Goal: Task Accomplishment & Management: Use online tool/utility

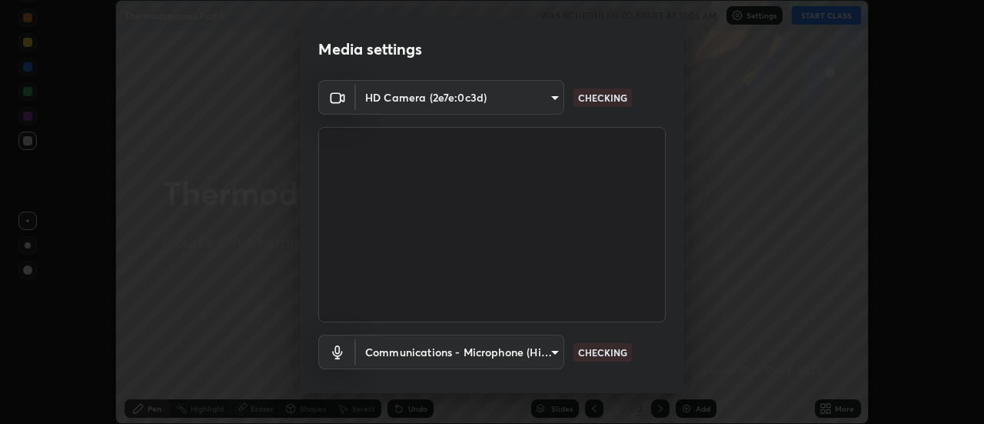
scroll to position [81, 0]
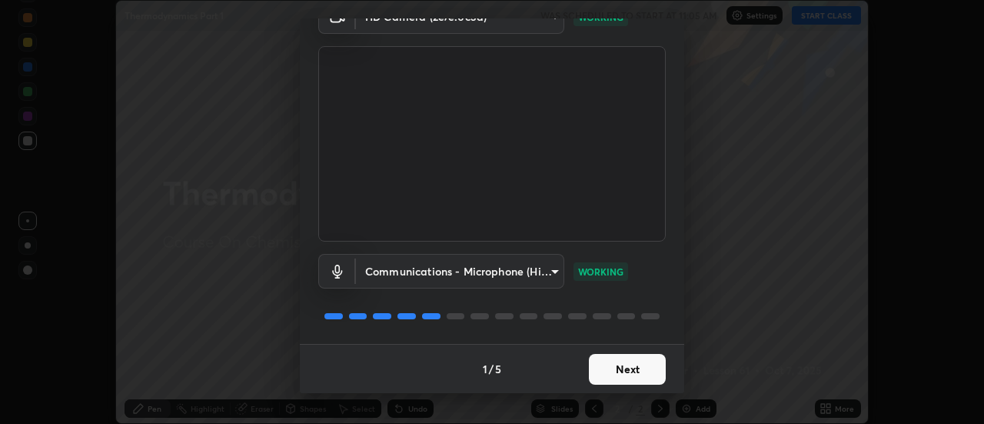
click at [637, 369] on button "Next" at bounding box center [627, 369] width 77 height 31
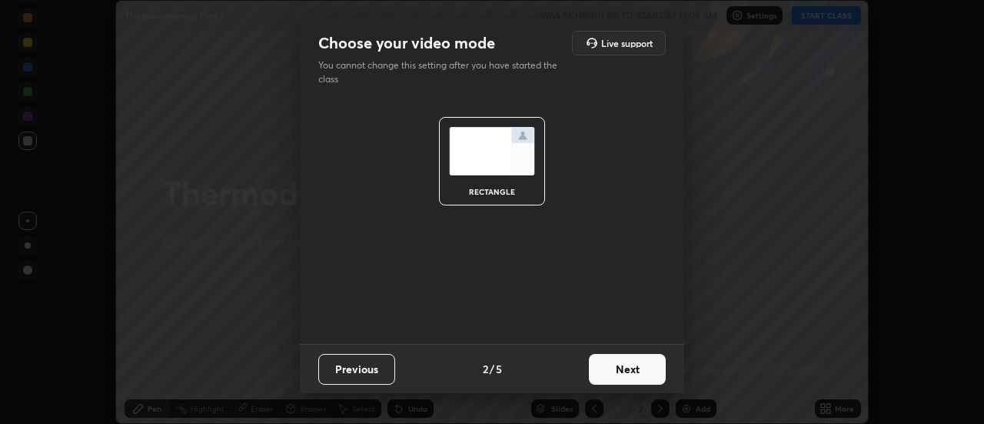
scroll to position [0, 0]
click at [632, 373] on button "Next" at bounding box center [627, 369] width 77 height 31
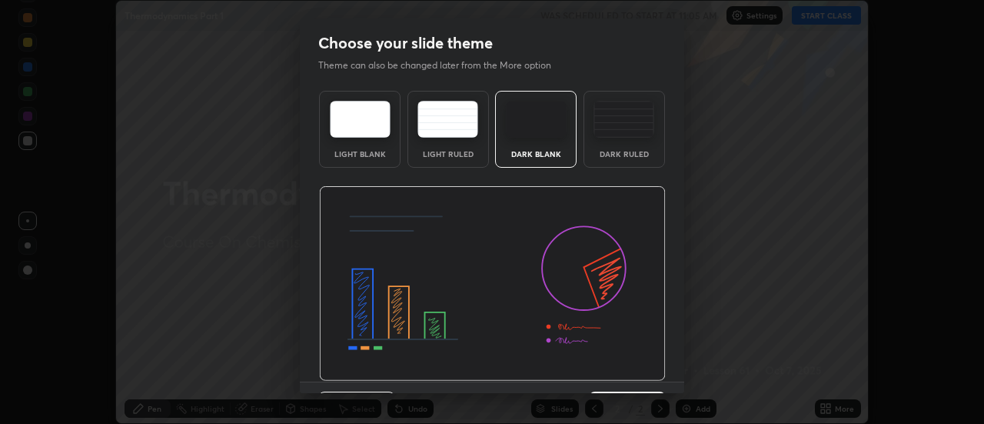
scroll to position [38, 0]
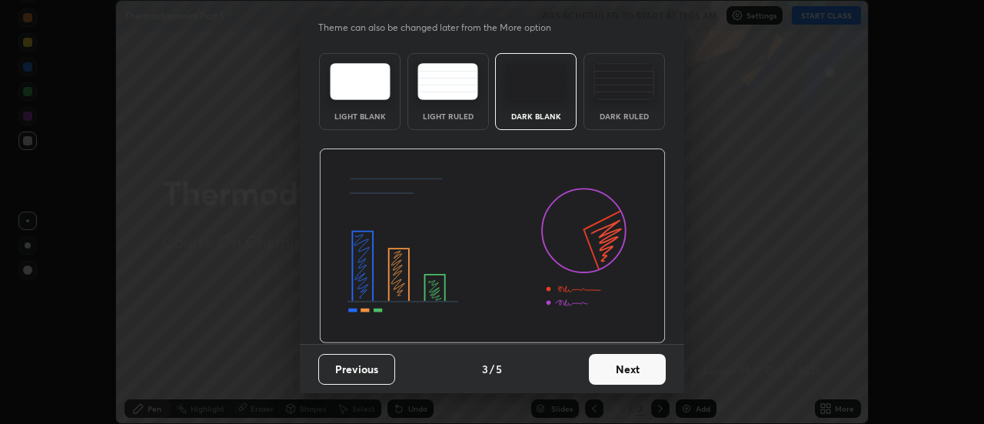
click at [623, 368] on button "Next" at bounding box center [627, 369] width 77 height 31
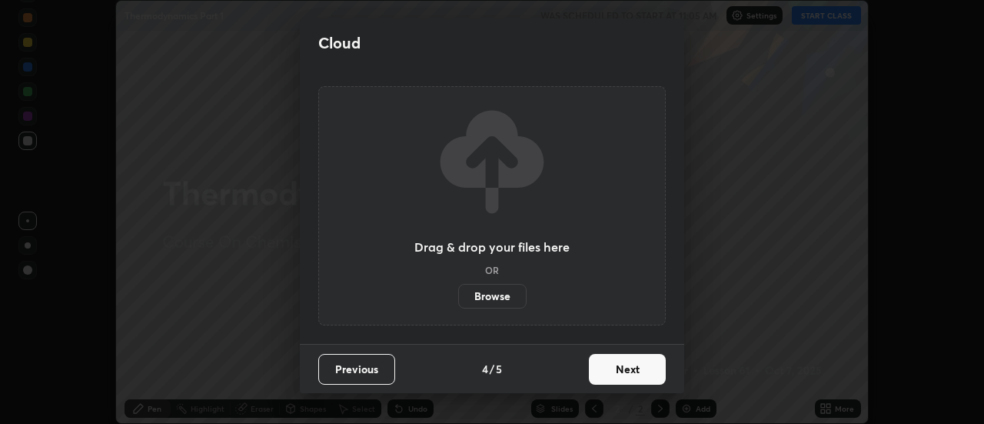
click at [622, 371] on button "Next" at bounding box center [627, 369] width 77 height 31
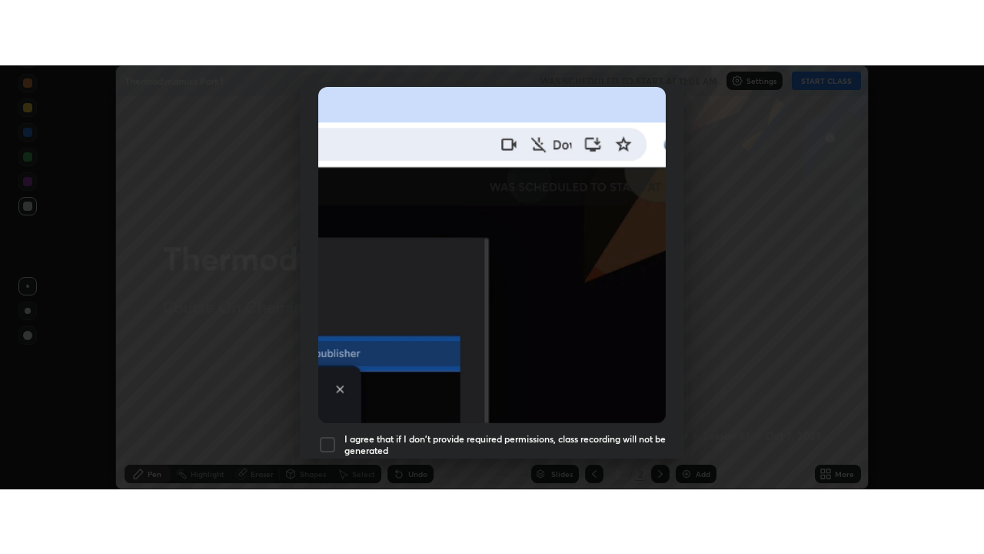
scroll to position [395, 0]
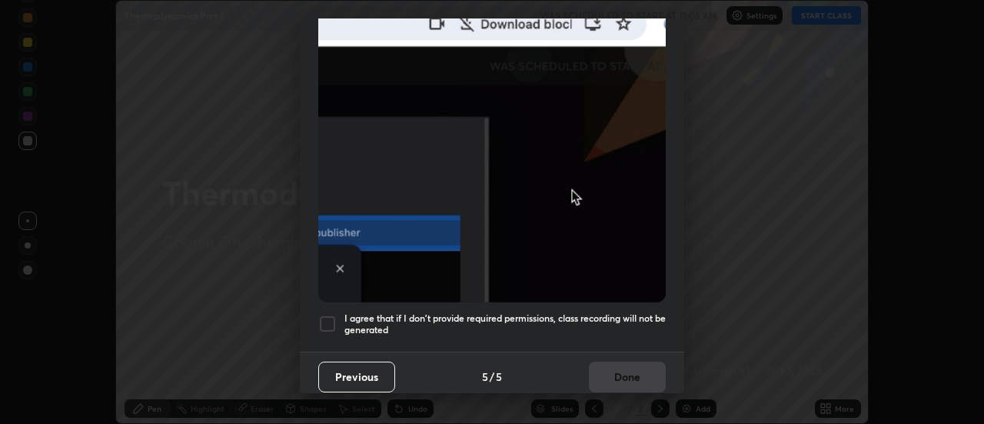
click at [326, 316] on div at bounding box center [327, 324] width 18 height 18
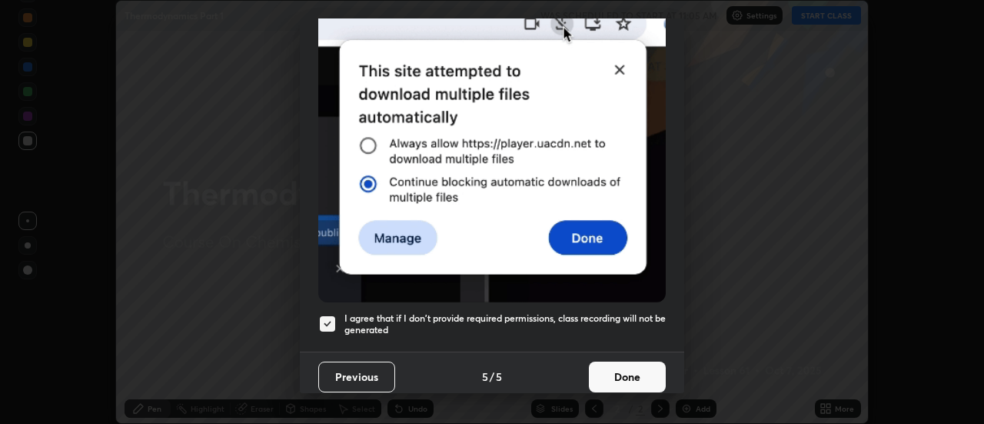
click at [623, 381] on button "Done" at bounding box center [627, 376] width 77 height 31
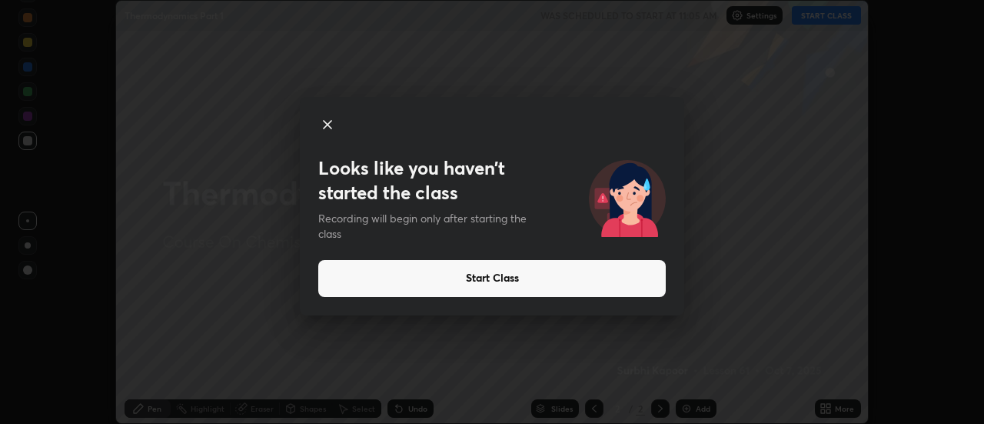
click at [329, 124] on icon at bounding box center [327, 124] width 18 height 18
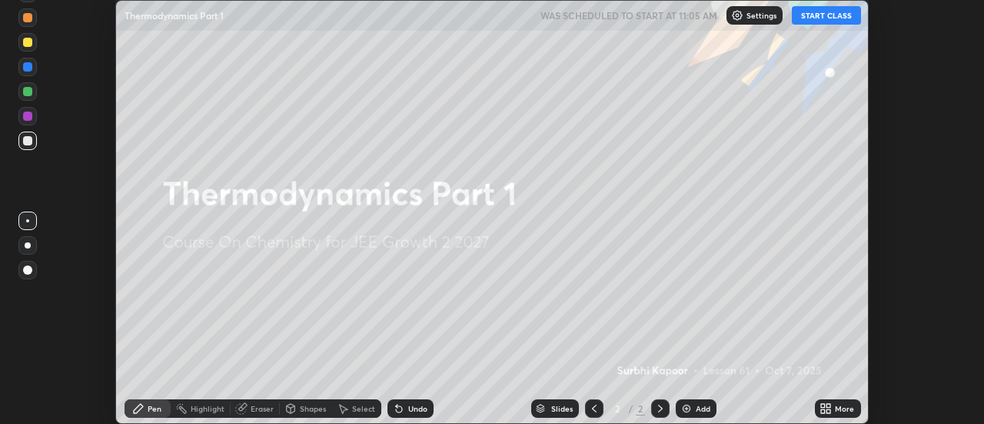
click at [840, 18] on button "START CLASS" at bounding box center [826, 15] width 69 height 18
click at [836, 410] on div "More" at bounding box center [844, 409] width 19 height 8
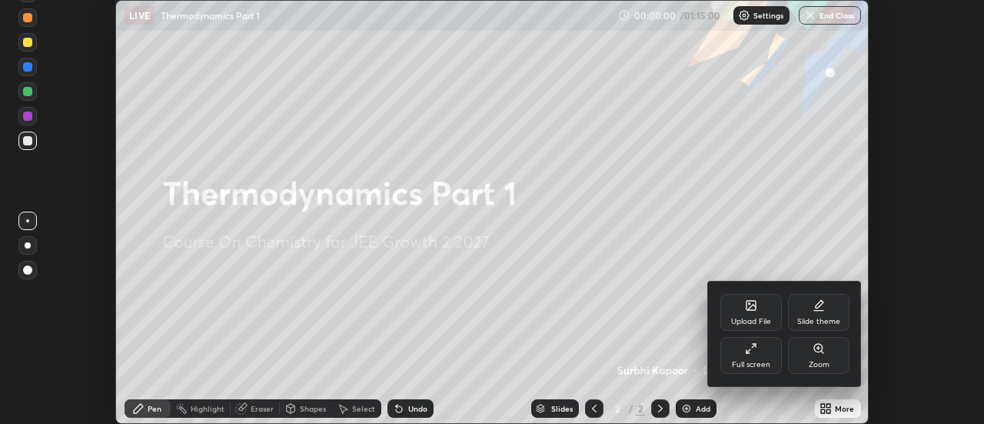
click at [755, 358] on div "Full screen" at bounding box center [752, 355] width 62 height 37
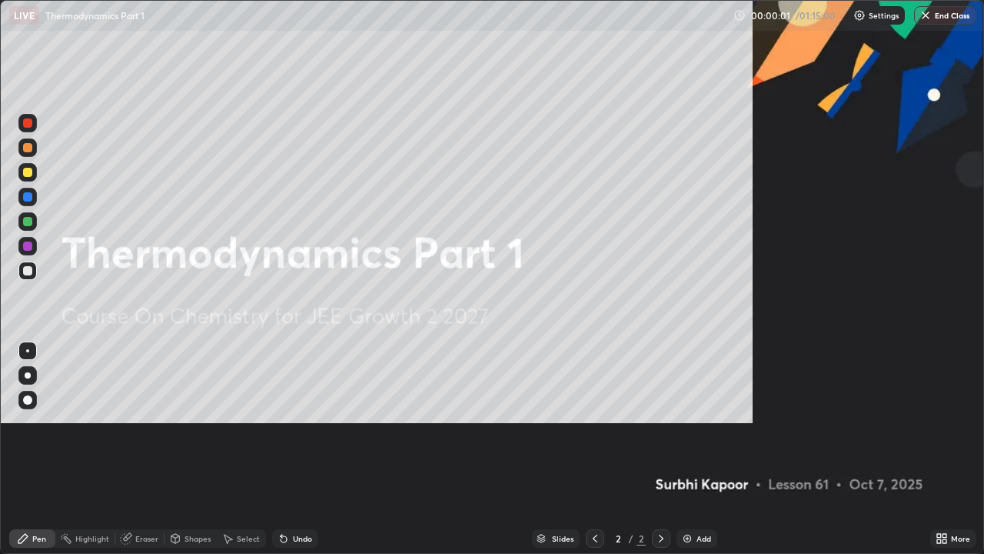
scroll to position [554, 984]
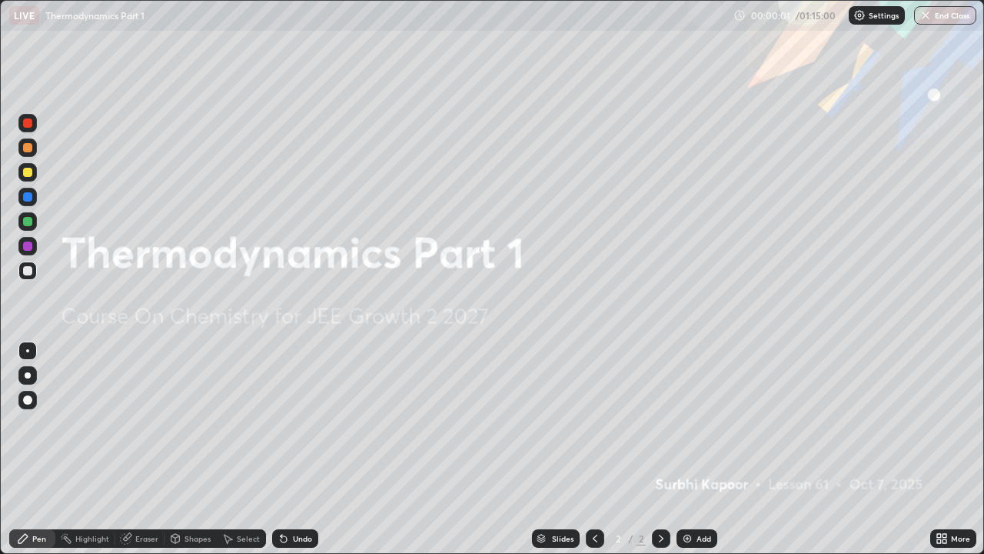
click at [705, 423] on div "Add" at bounding box center [704, 538] width 15 height 8
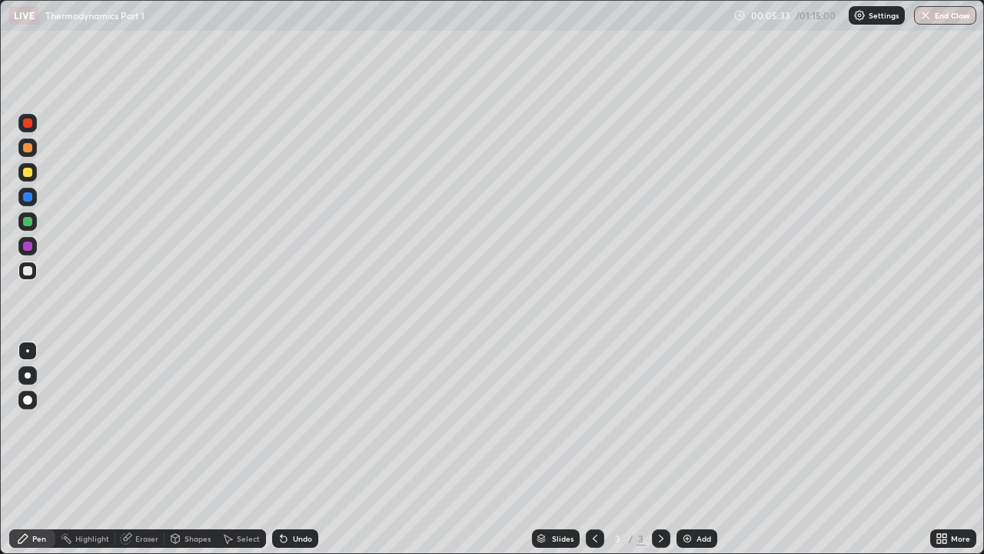
click at [146, 423] on div "Eraser" at bounding box center [146, 538] width 23 height 8
click at [144, 423] on div "Eraser" at bounding box center [146, 538] width 23 height 8
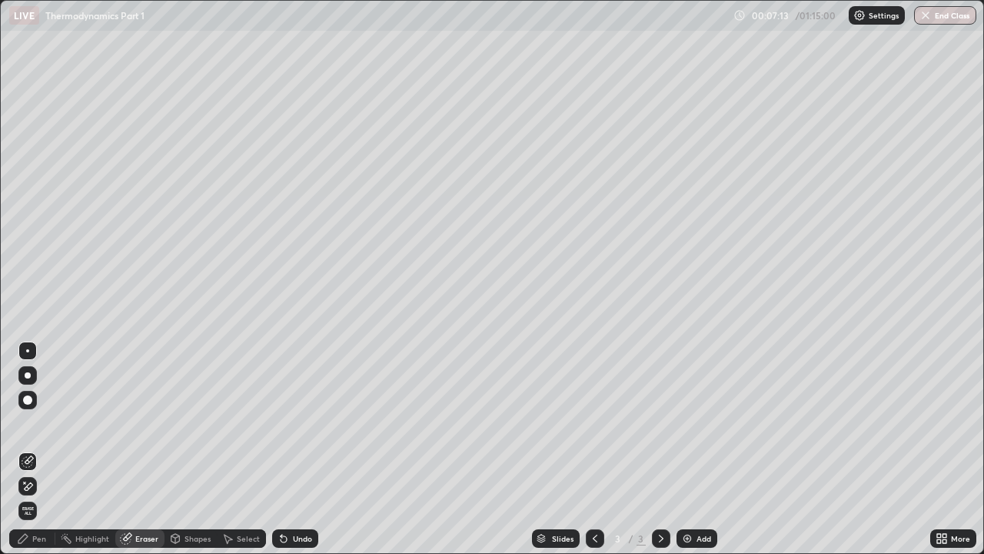
click at [39, 423] on div "Pen" at bounding box center [39, 538] width 14 height 8
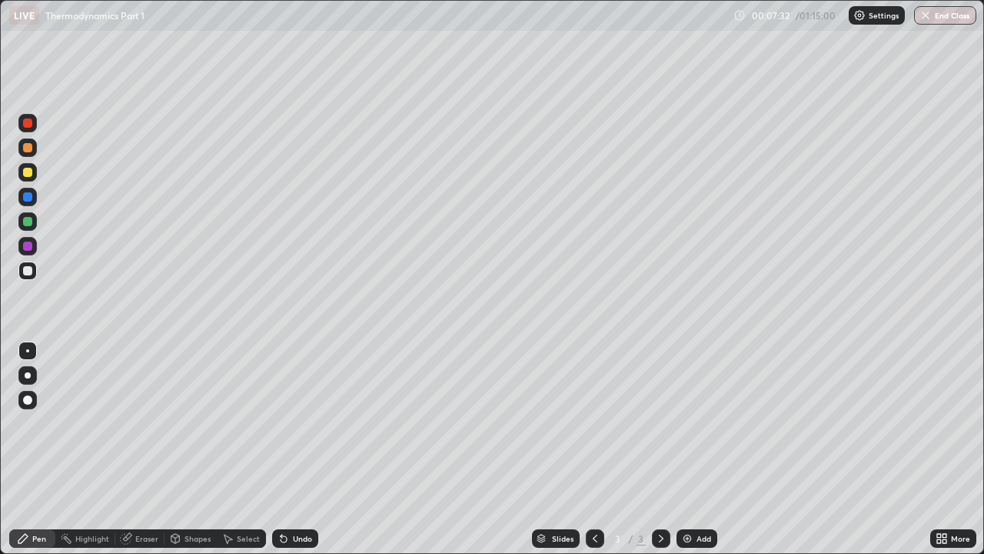
click at [148, 423] on div "Eraser" at bounding box center [146, 538] width 23 height 8
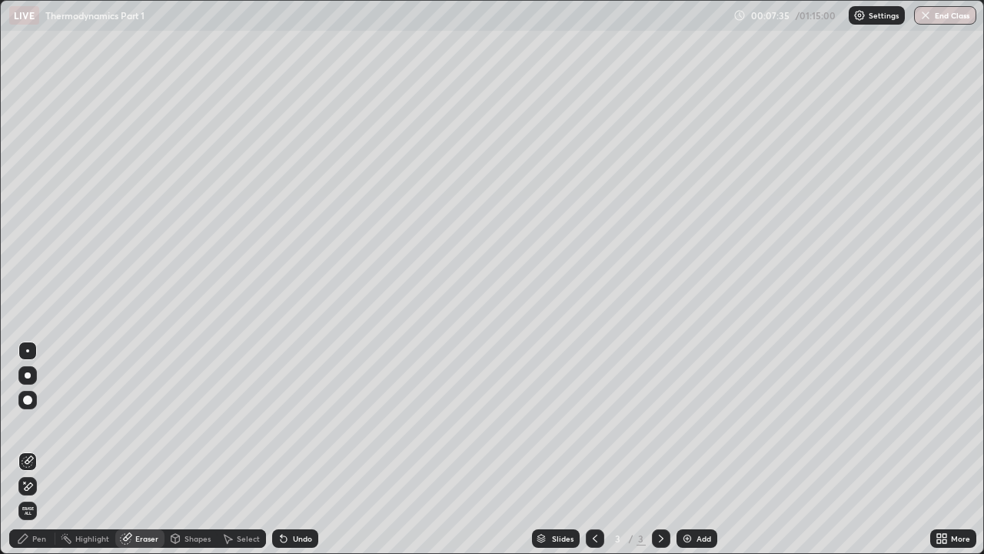
click at [38, 423] on div "Pen" at bounding box center [39, 538] width 14 height 8
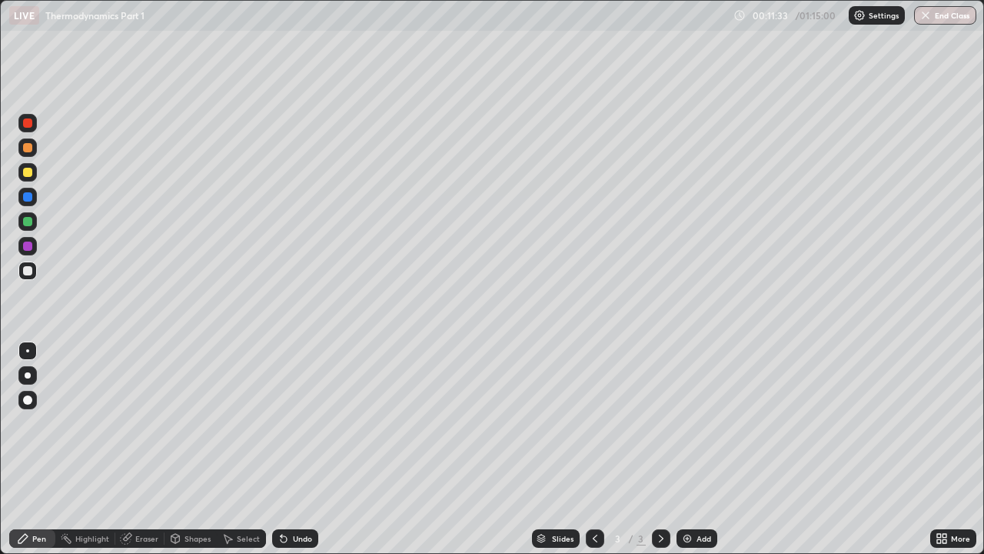
click at [147, 423] on div "Eraser" at bounding box center [146, 538] width 23 height 8
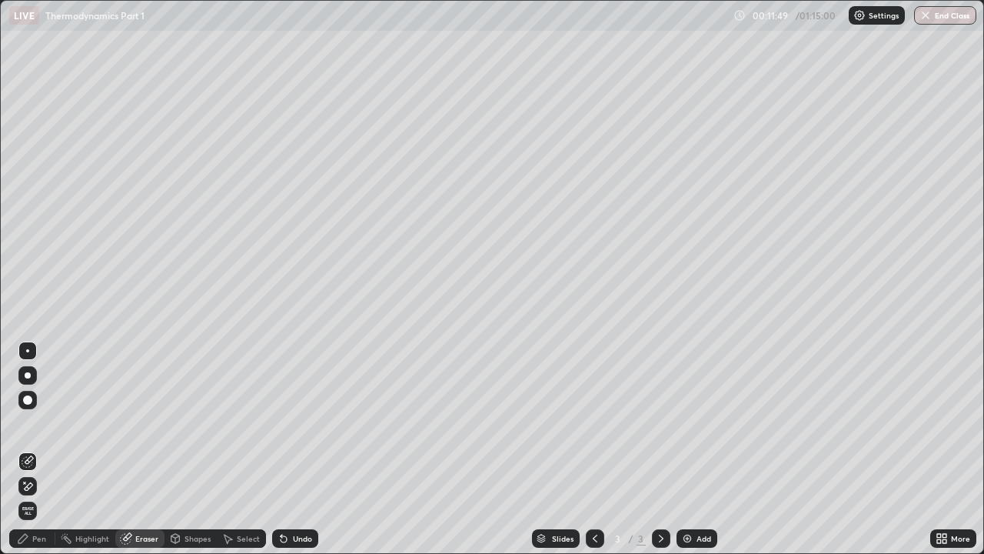
click at [44, 423] on div "Pen" at bounding box center [32, 538] width 46 height 18
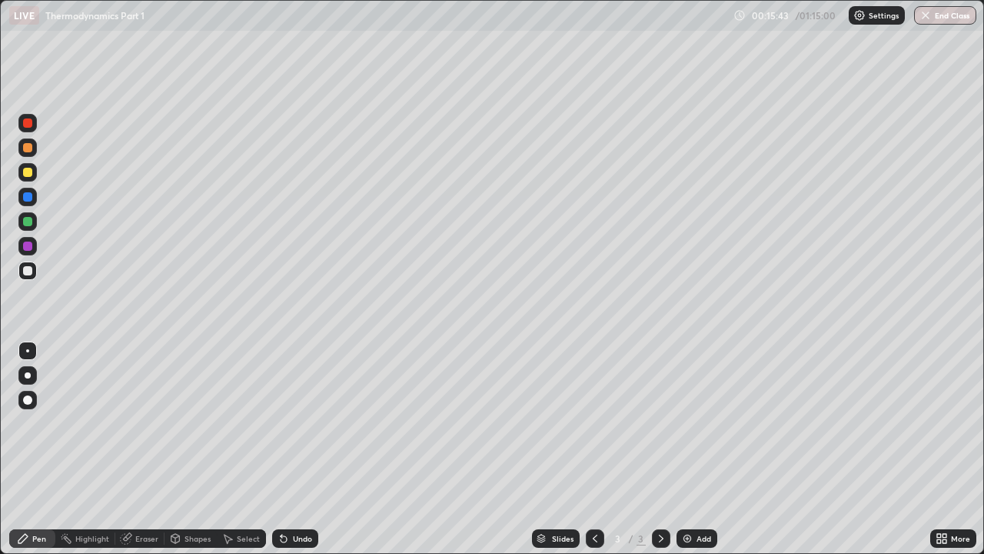
click at [700, 423] on div "Add" at bounding box center [704, 538] width 15 height 8
click at [139, 423] on div "Eraser" at bounding box center [146, 538] width 23 height 8
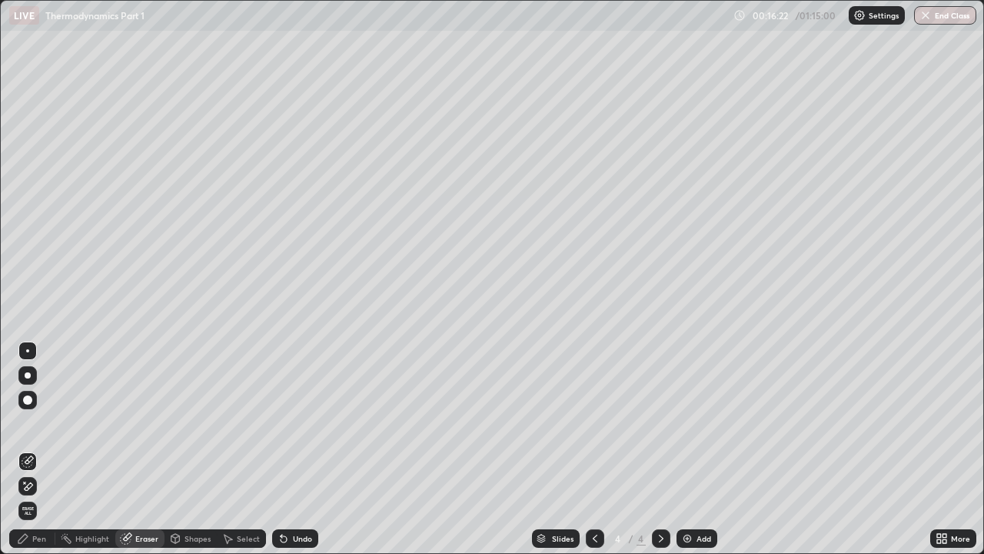
click at [29, 423] on div "Pen" at bounding box center [32, 538] width 46 height 18
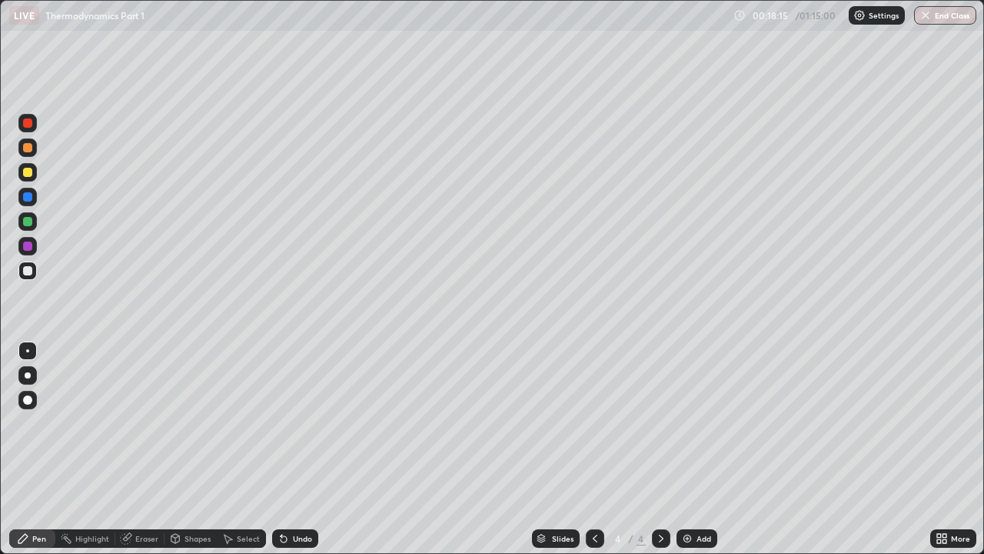
click at [138, 423] on div "Eraser" at bounding box center [146, 538] width 23 height 8
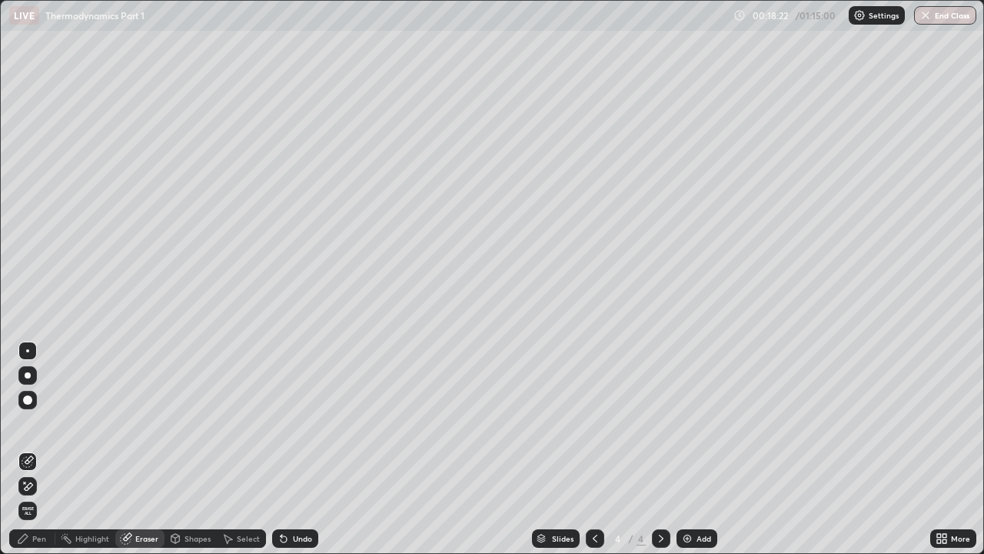
click at [95, 423] on div "Highlight" at bounding box center [92, 538] width 34 height 8
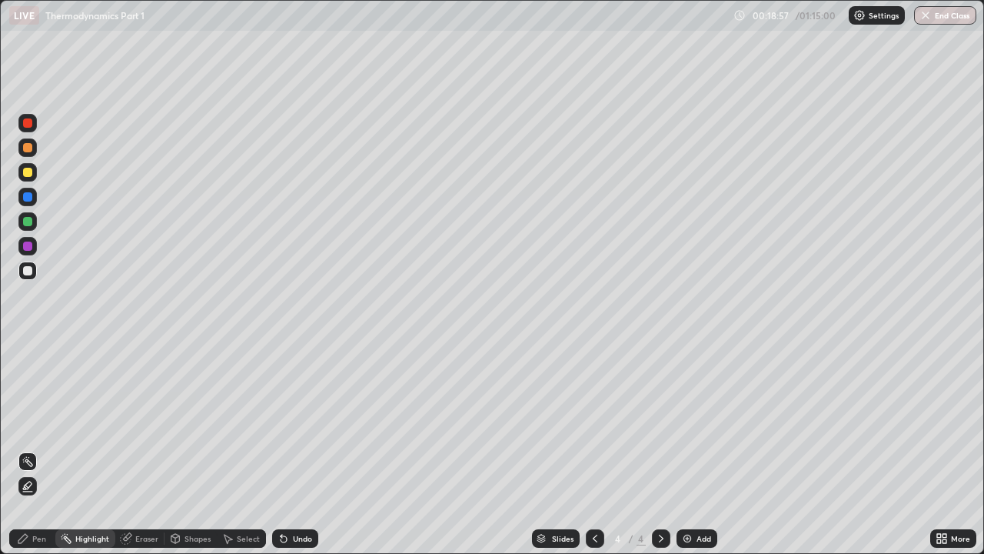
click at [713, 423] on div "Add" at bounding box center [697, 538] width 41 height 18
click at [139, 423] on div "Eraser" at bounding box center [139, 538] width 49 height 18
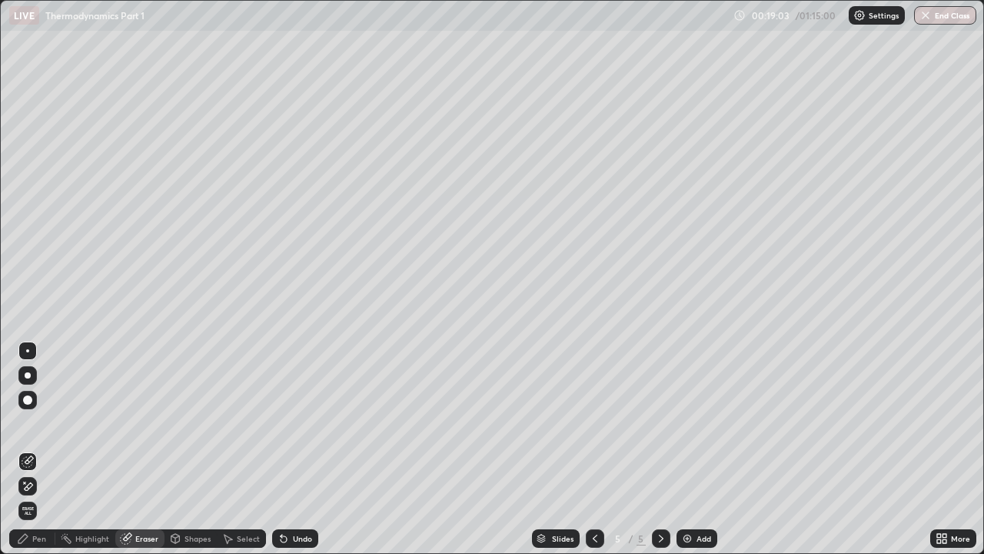
click at [43, 423] on div "Pen" at bounding box center [39, 538] width 14 height 8
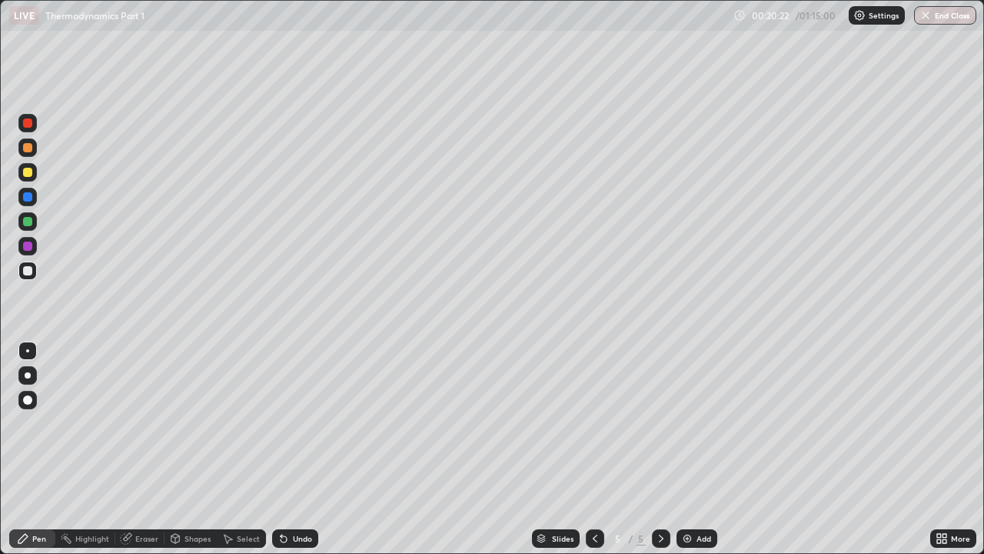
click at [594, 423] on div at bounding box center [595, 538] width 18 height 18
click at [594, 423] on icon at bounding box center [595, 538] width 12 height 12
click at [593, 423] on icon at bounding box center [595, 538] width 5 height 8
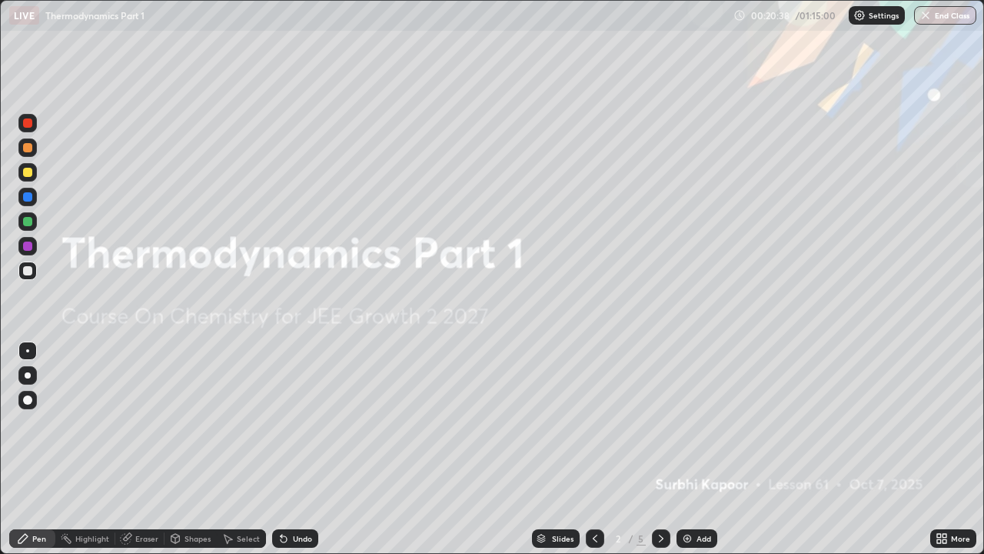
click at [659, 423] on icon at bounding box center [661, 538] width 12 height 12
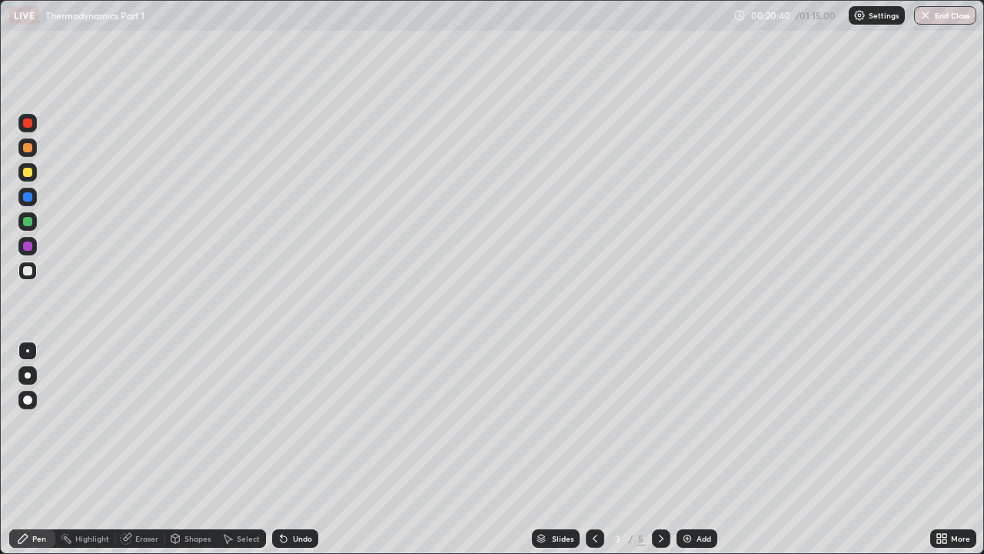
click at [660, 423] on icon at bounding box center [661, 538] width 12 height 12
click at [703, 423] on div "Add" at bounding box center [704, 538] width 15 height 8
click at [293, 423] on div "Undo" at bounding box center [295, 538] width 46 height 18
click at [297, 423] on div "Undo" at bounding box center [302, 538] width 19 height 8
click at [28, 172] on div at bounding box center [27, 172] width 9 height 9
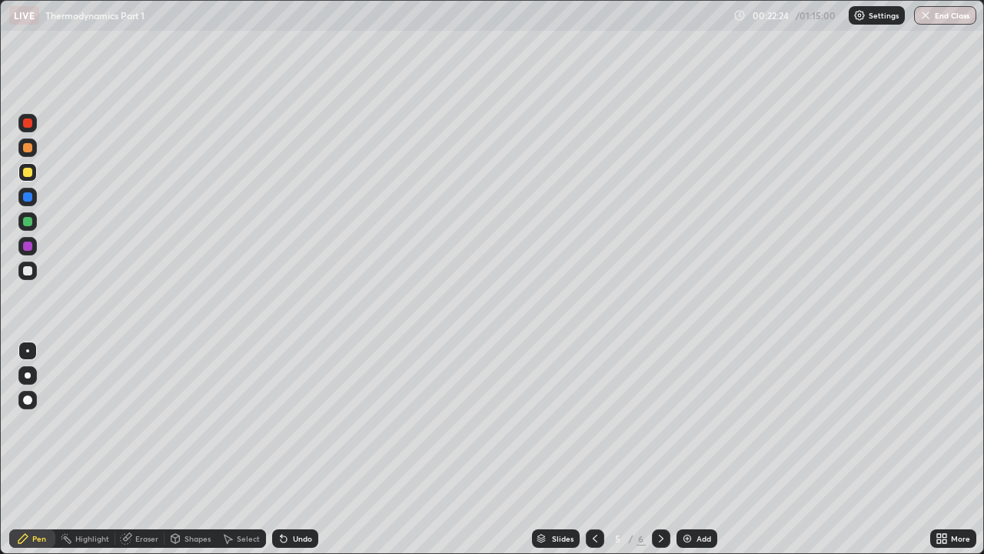
click at [301, 423] on div "Undo" at bounding box center [302, 538] width 19 height 8
click at [300, 423] on div "Undo" at bounding box center [302, 538] width 19 height 8
click at [703, 423] on div "Add" at bounding box center [704, 538] width 15 height 8
click at [659, 423] on icon at bounding box center [661, 538] width 12 height 12
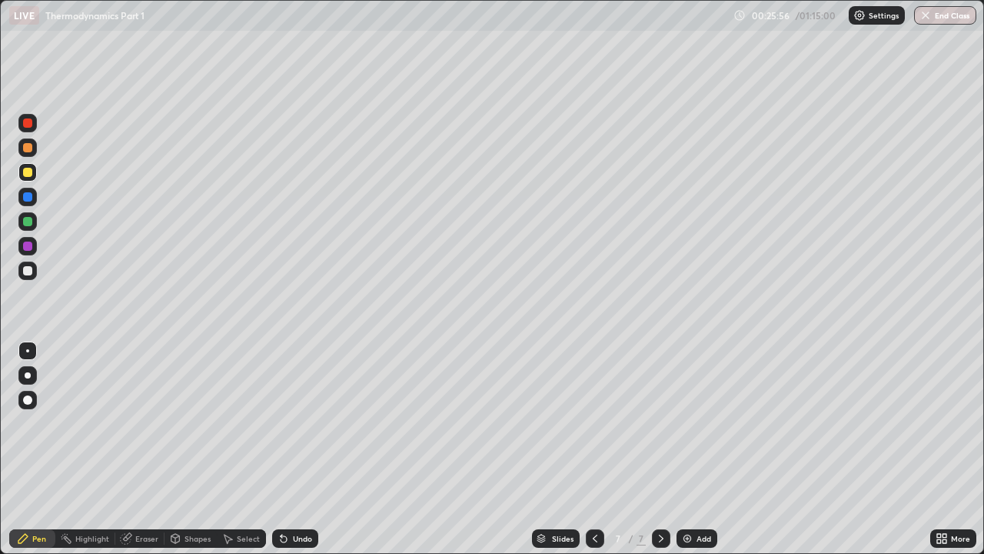
click at [660, 423] on icon at bounding box center [661, 538] width 12 height 12
click at [661, 423] on icon at bounding box center [661, 538] width 12 height 12
click at [697, 423] on div "Add" at bounding box center [697, 538] width 41 height 18
click at [147, 423] on div "Eraser" at bounding box center [146, 538] width 23 height 8
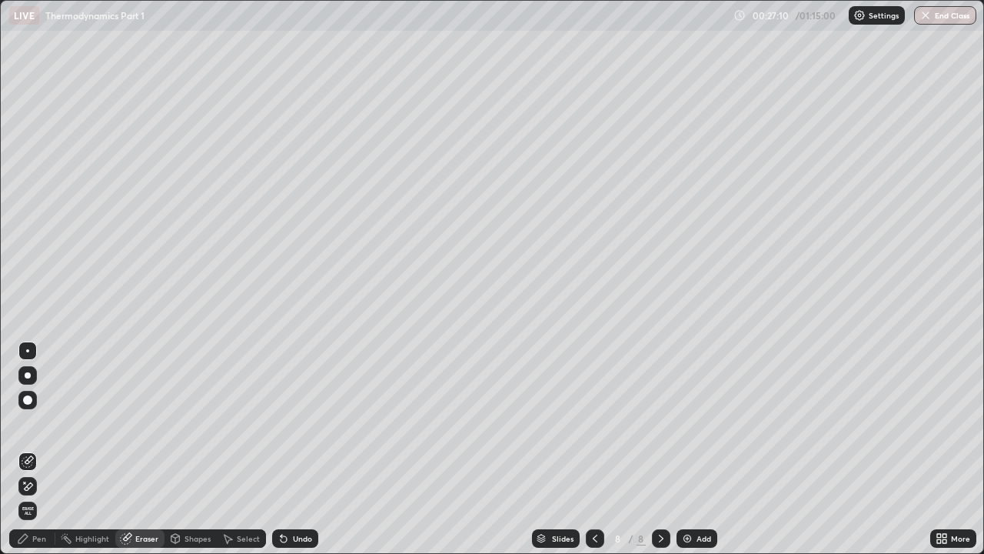
click at [41, 423] on div "Pen" at bounding box center [39, 538] width 14 height 8
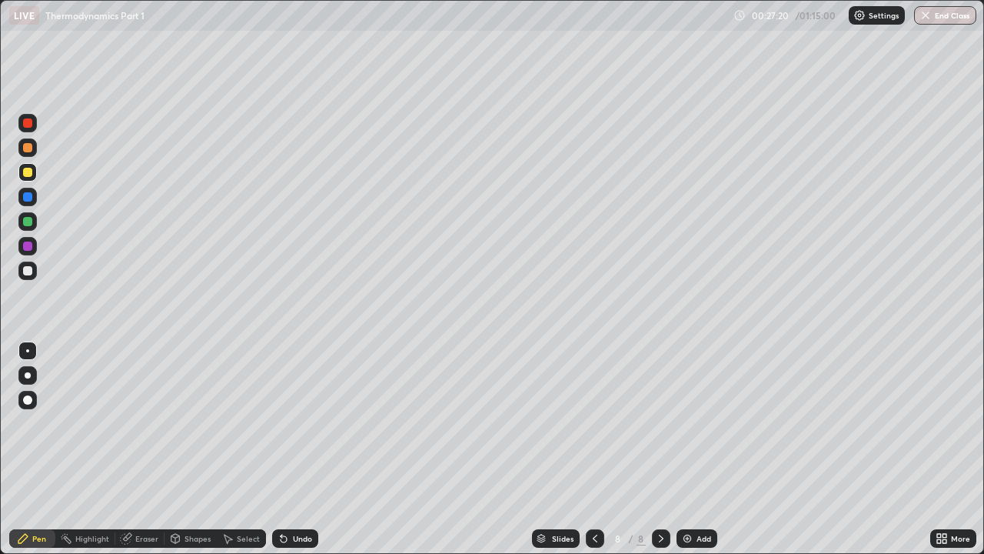
click at [141, 423] on div "Eraser" at bounding box center [146, 538] width 23 height 8
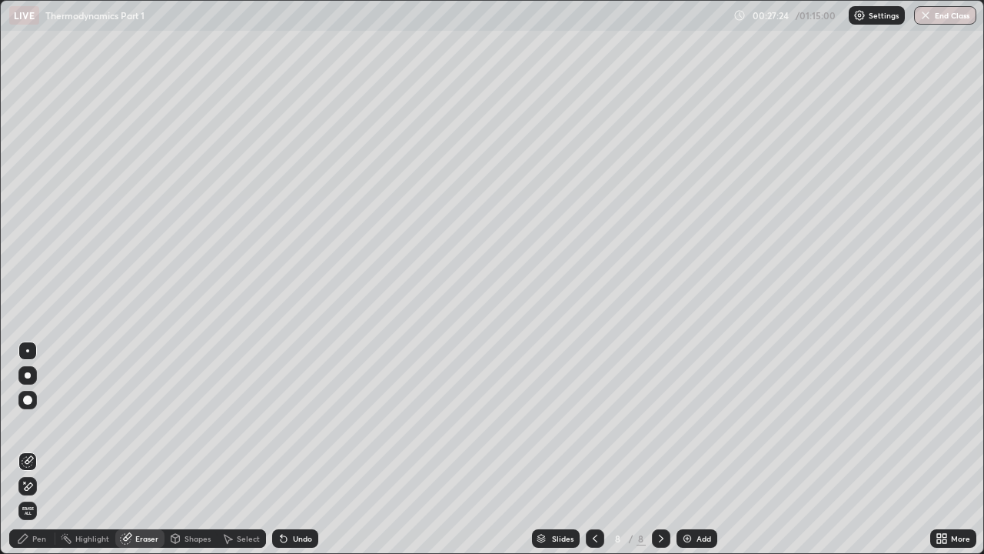
click at [38, 423] on div "Pen" at bounding box center [39, 538] width 14 height 8
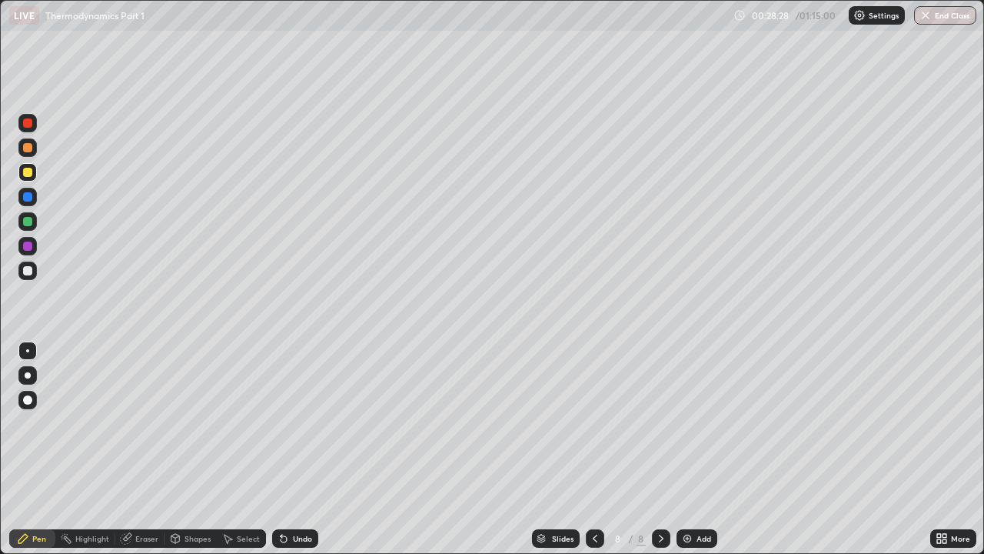
click at [148, 423] on div "Eraser" at bounding box center [146, 538] width 23 height 8
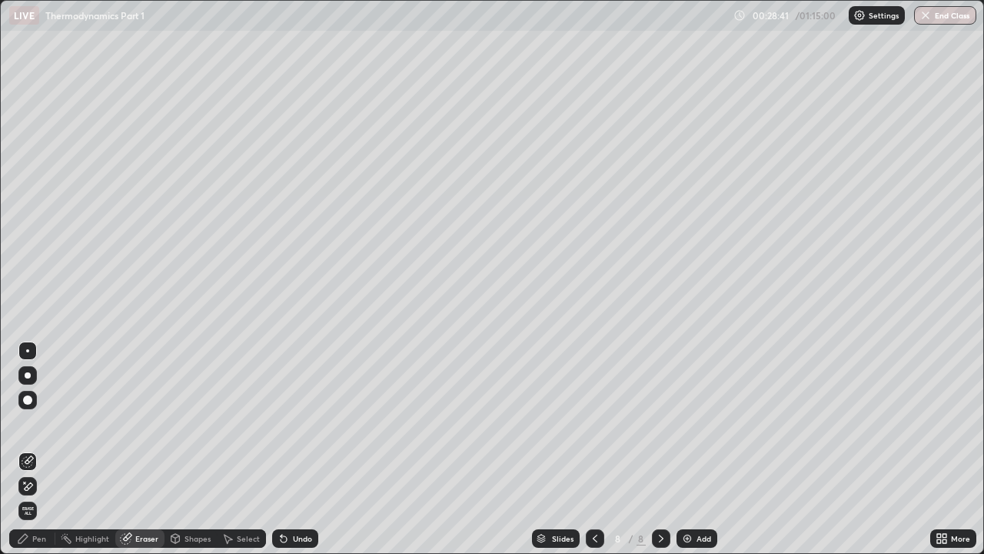
click at [45, 423] on div "Pen" at bounding box center [39, 538] width 14 height 8
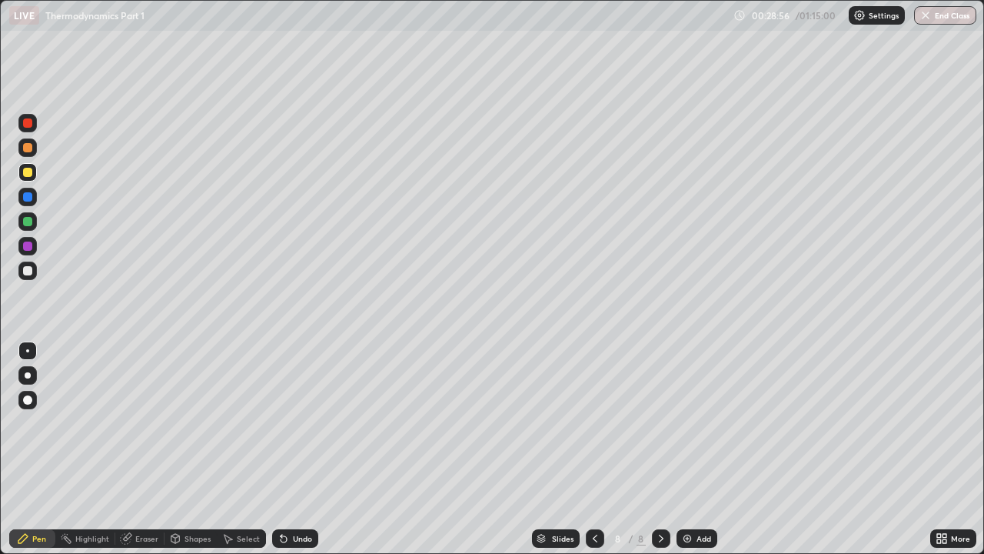
click at [151, 423] on div "Eraser" at bounding box center [139, 538] width 49 height 18
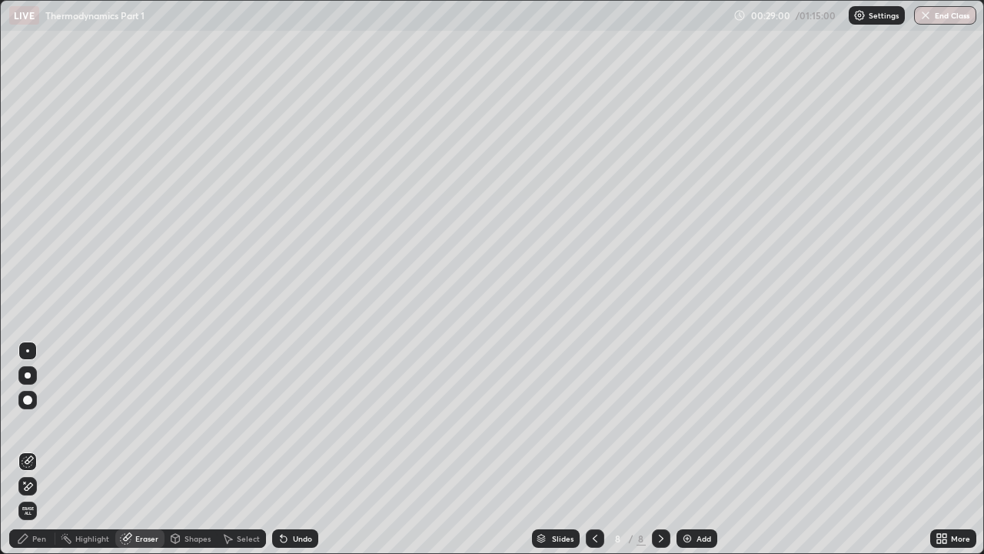
click at [42, 423] on div "Pen" at bounding box center [39, 538] width 14 height 8
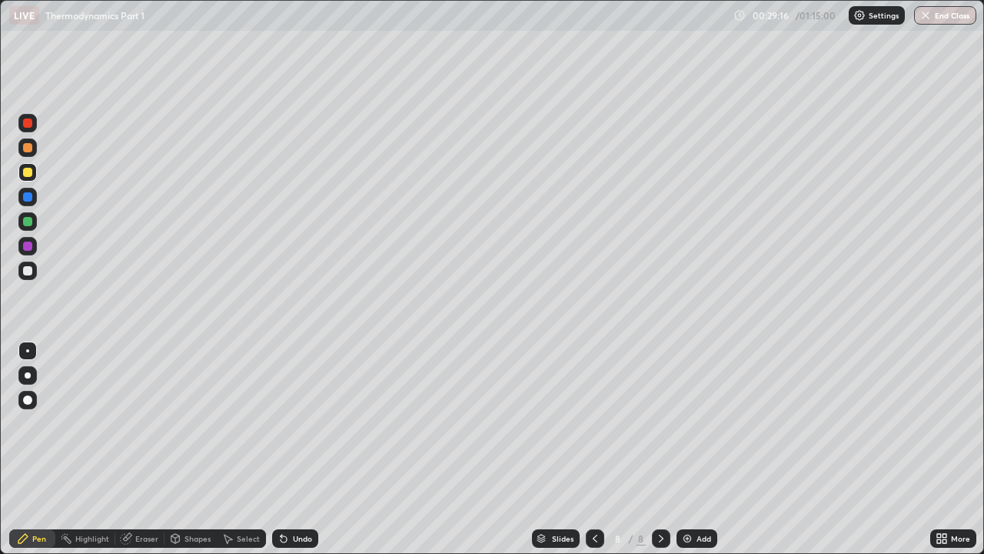
click at [151, 423] on div "Eraser" at bounding box center [146, 538] width 23 height 8
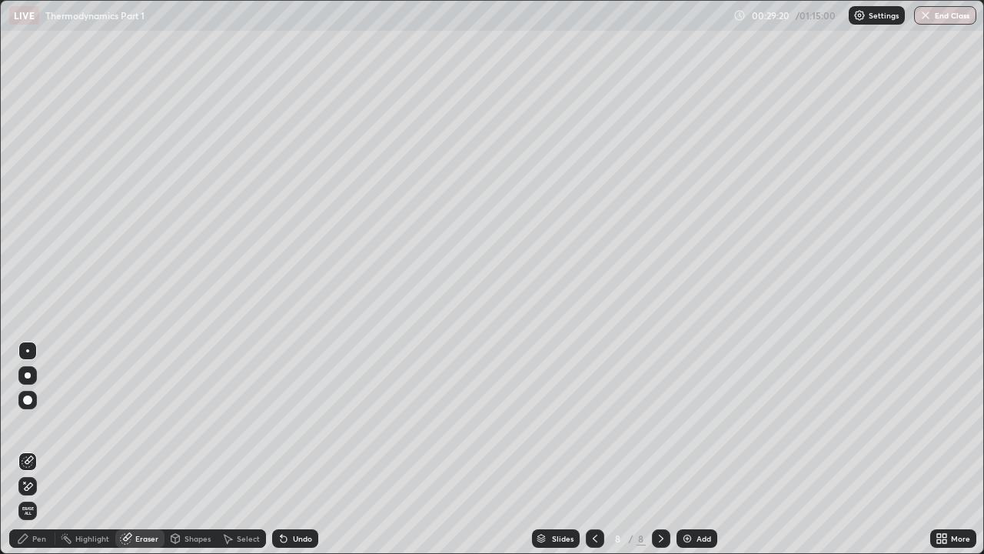
click at [42, 423] on div "Pen" at bounding box center [39, 538] width 14 height 8
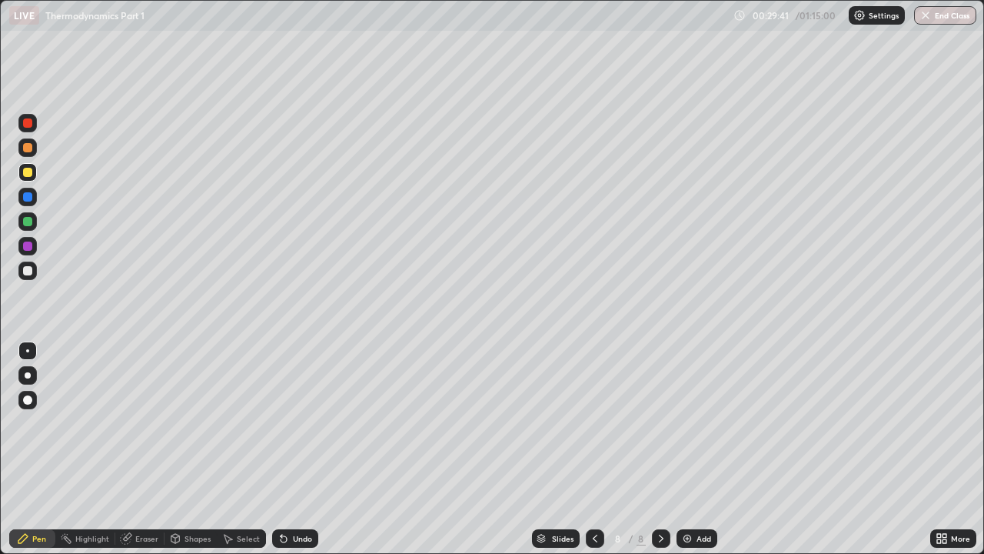
click at [661, 423] on icon at bounding box center [661, 538] width 12 height 12
click at [688, 423] on img at bounding box center [687, 538] width 12 height 12
click at [692, 423] on div "Add" at bounding box center [697, 538] width 41 height 18
click at [593, 423] on icon at bounding box center [594, 538] width 12 height 12
click at [692, 423] on div "Add" at bounding box center [697, 538] width 41 height 18
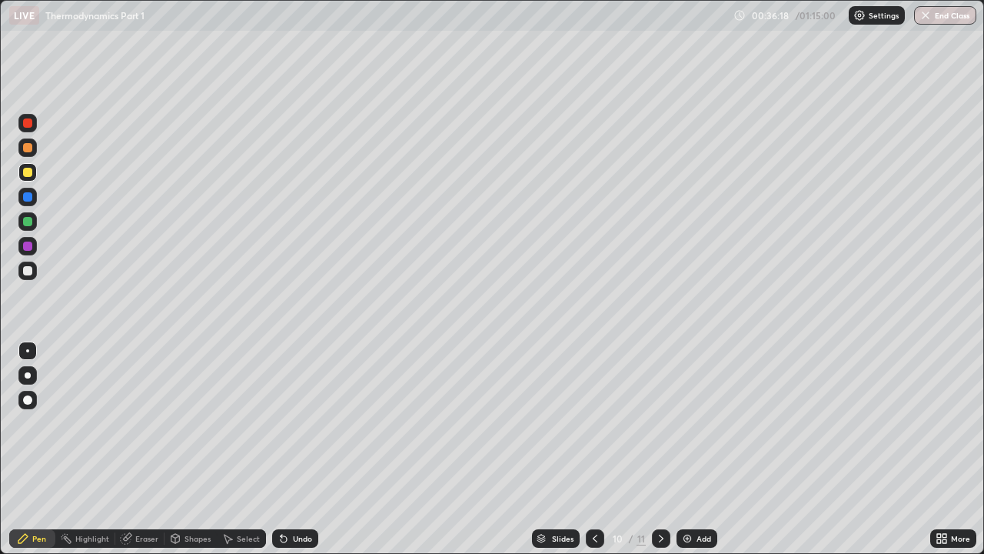
click at [138, 423] on div "Eraser" at bounding box center [146, 538] width 23 height 8
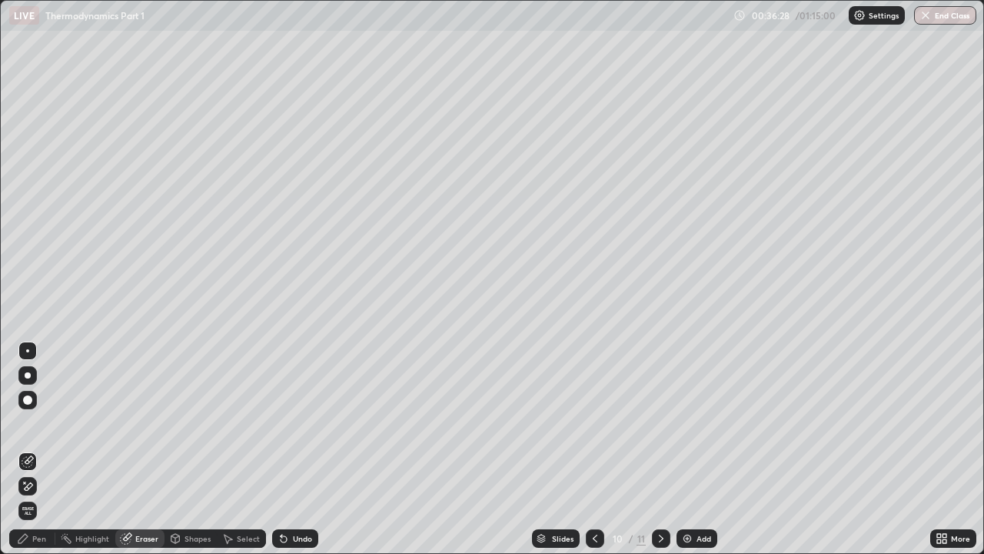
click at [42, 423] on div "Pen" at bounding box center [39, 538] width 14 height 8
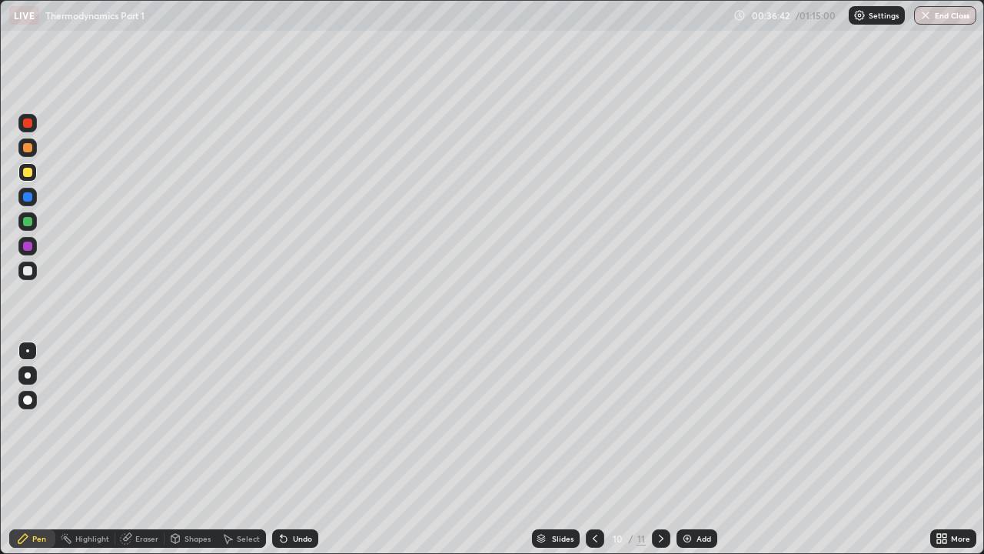
click at [740, 423] on div "Slides 10 / 11 Add" at bounding box center [624, 538] width 612 height 31
click at [697, 423] on div "Add" at bounding box center [704, 538] width 15 height 8
click at [287, 423] on icon at bounding box center [284, 538] width 12 height 12
click at [129, 423] on icon at bounding box center [127, 537] width 8 height 8
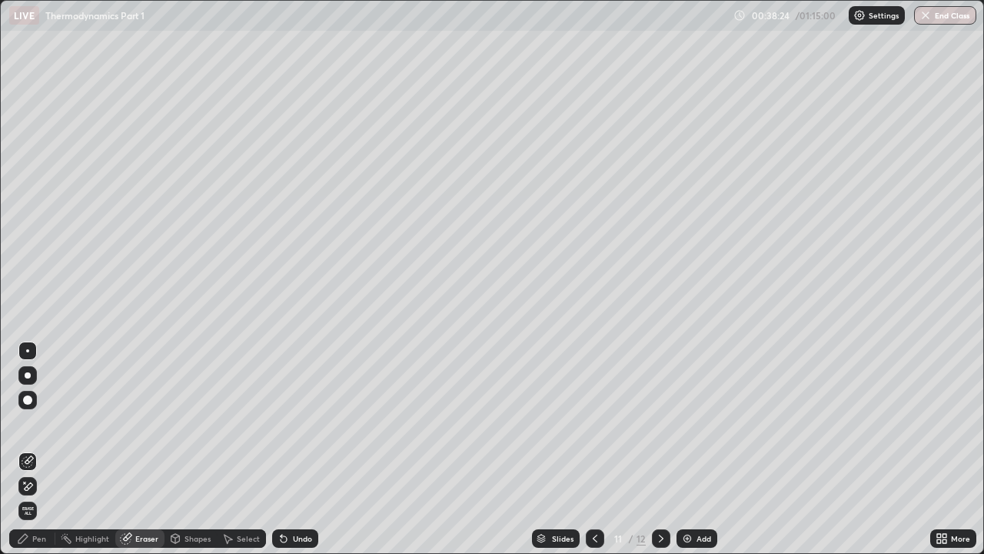
click at [39, 423] on div "Pen" at bounding box center [39, 538] width 14 height 8
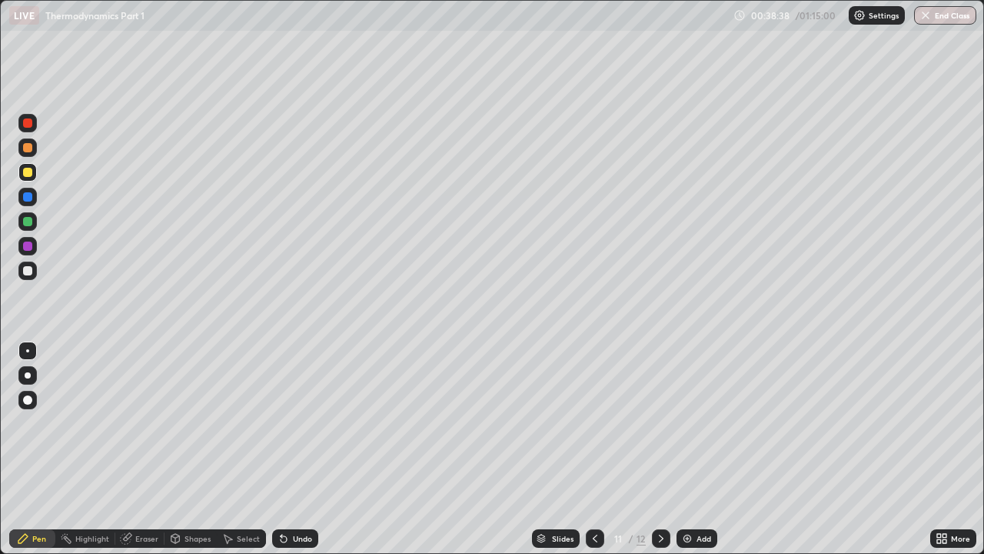
click at [293, 423] on div "Undo" at bounding box center [302, 538] width 19 height 8
click at [289, 423] on div "Undo" at bounding box center [295, 538] width 46 height 18
click at [288, 423] on div "Undo" at bounding box center [295, 538] width 46 height 18
click at [136, 423] on div "Eraser" at bounding box center [146, 538] width 23 height 8
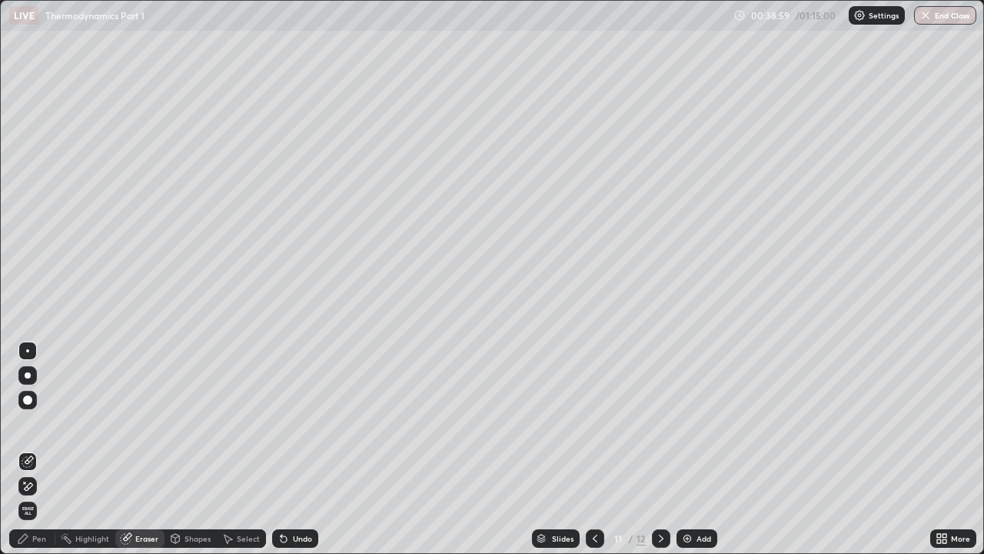
click at [40, 423] on div "Pen" at bounding box center [39, 538] width 14 height 8
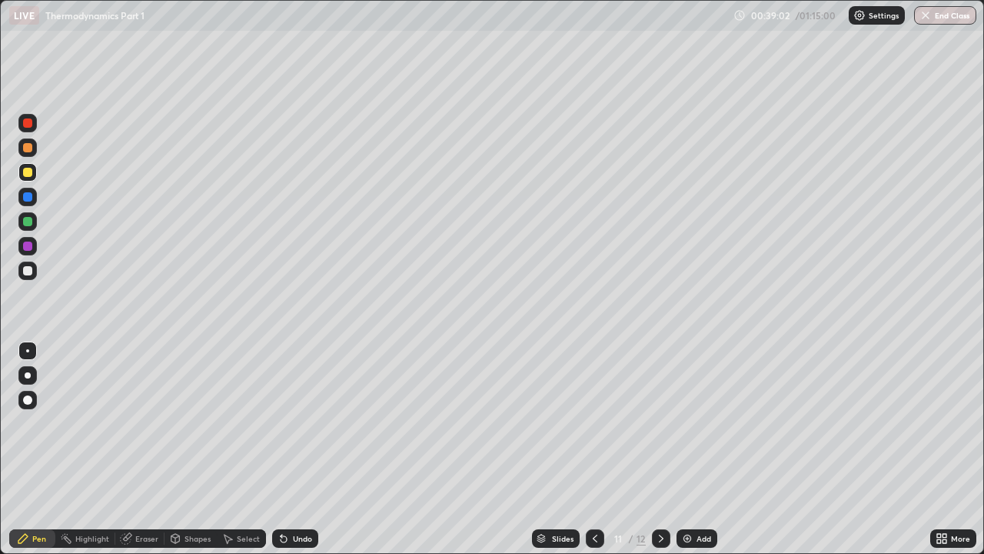
click at [138, 423] on div "Eraser" at bounding box center [146, 538] width 23 height 8
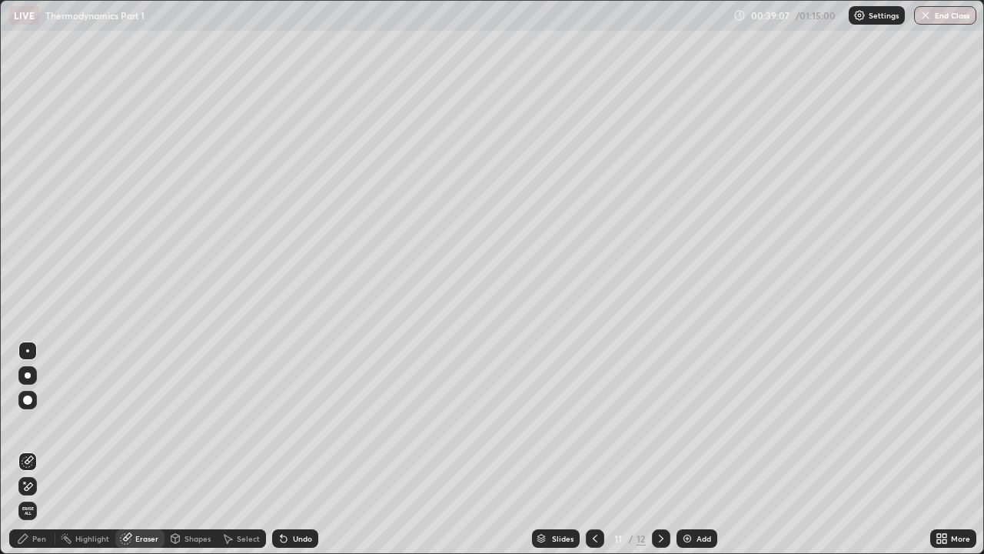
click at [45, 423] on div "Pen" at bounding box center [39, 538] width 14 height 8
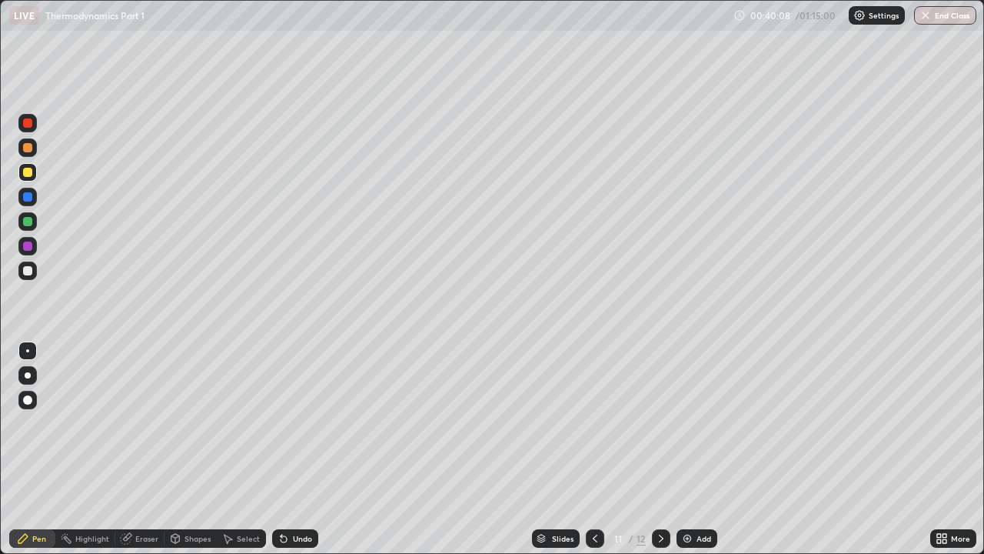
click at [146, 423] on div "Eraser" at bounding box center [146, 538] width 23 height 8
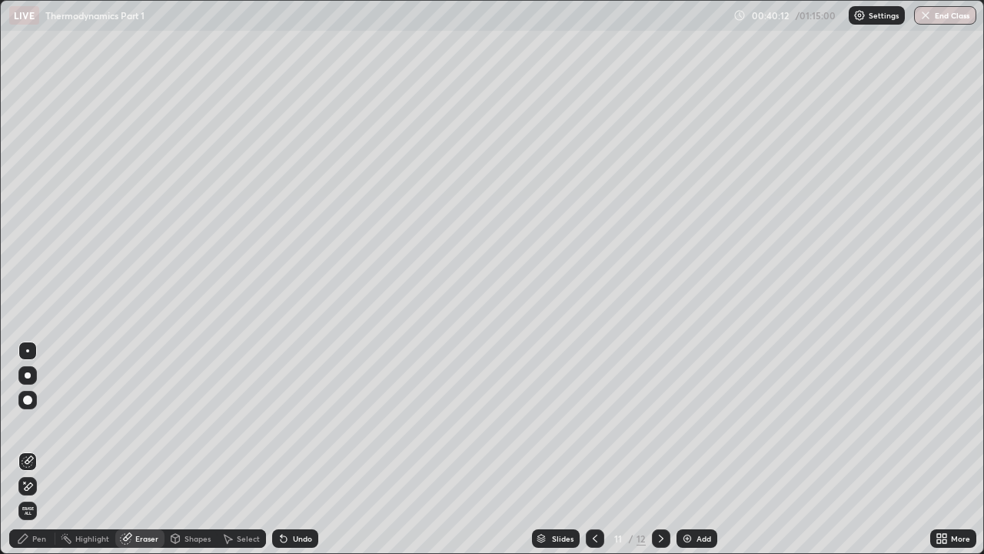
click at [40, 423] on div "Pen" at bounding box center [39, 538] width 14 height 8
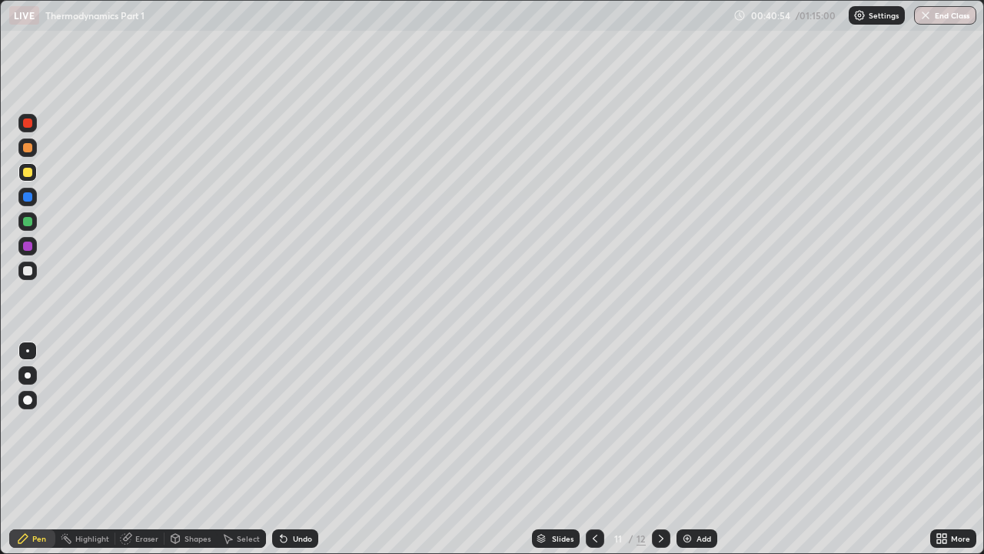
click at [146, 423] on div "Eraser" at bounding box center [146, 538] width 23 height 8
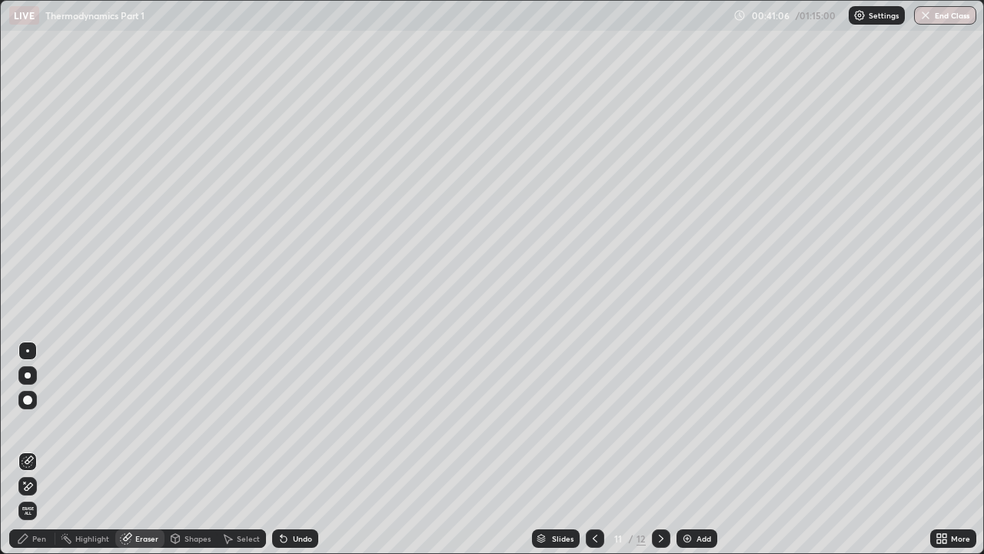
click at [46, 423] on div "Pen" at bounding box center [32, 538] width 46 height 18
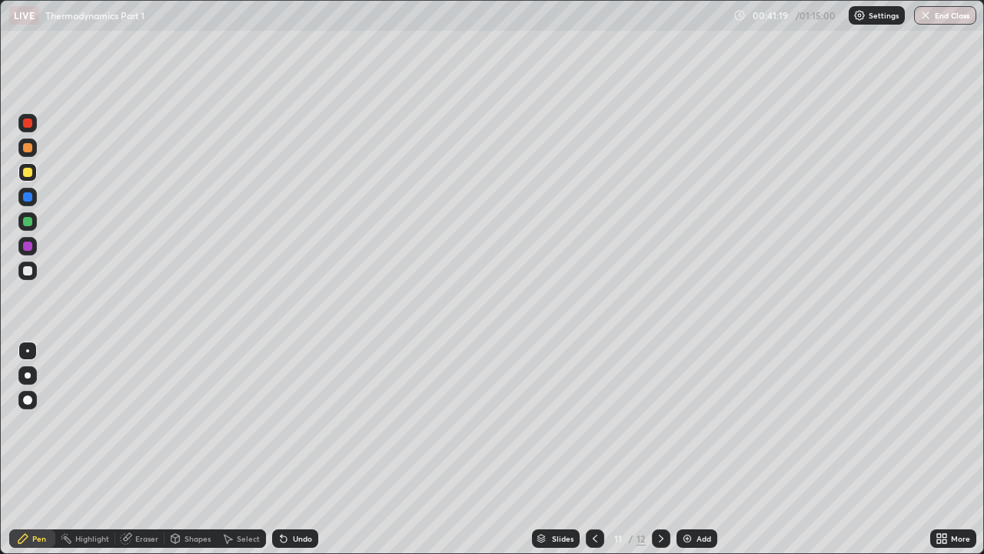
click at [135, 423] on div "Eraser" at bounding box center [146, 538] width 23 height 8
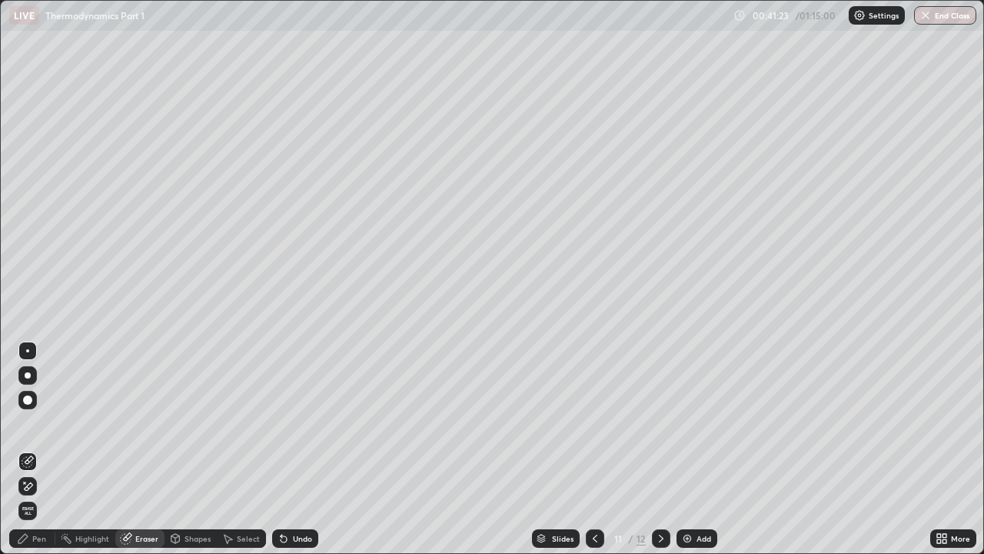
click at [43, 423] on div "Pen" at bounding box center [39, 538] width 14 height 8
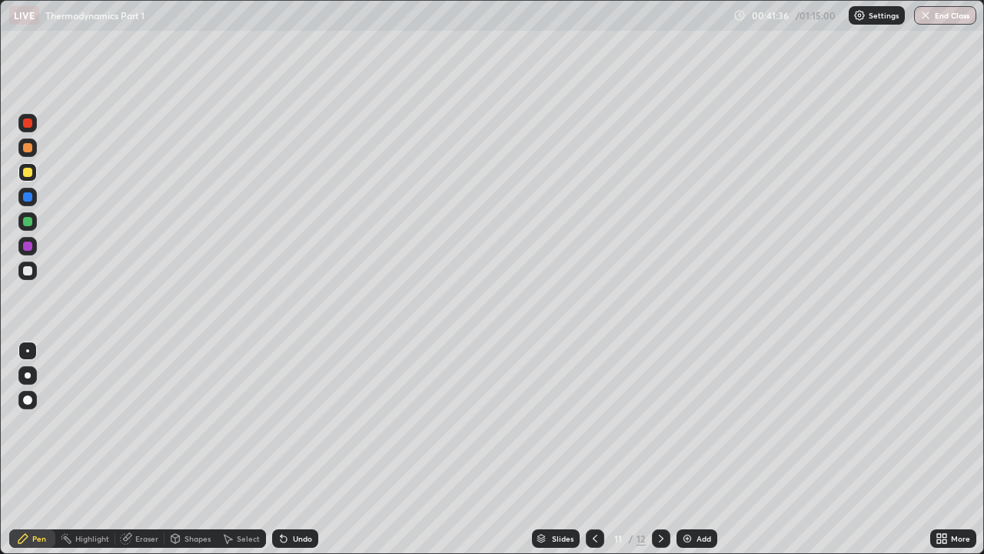
click at [135, 423] on div "Eraser" at bounding box center [146, 538] width 23 height 8
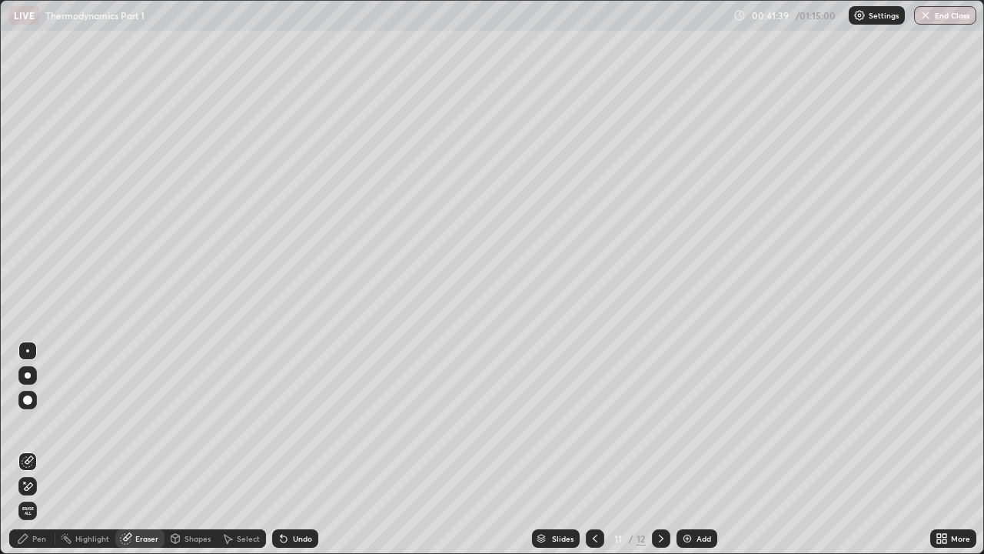
click at [44, 423] on div "Pen" at bounding box center [39, 538] width 14 height 8
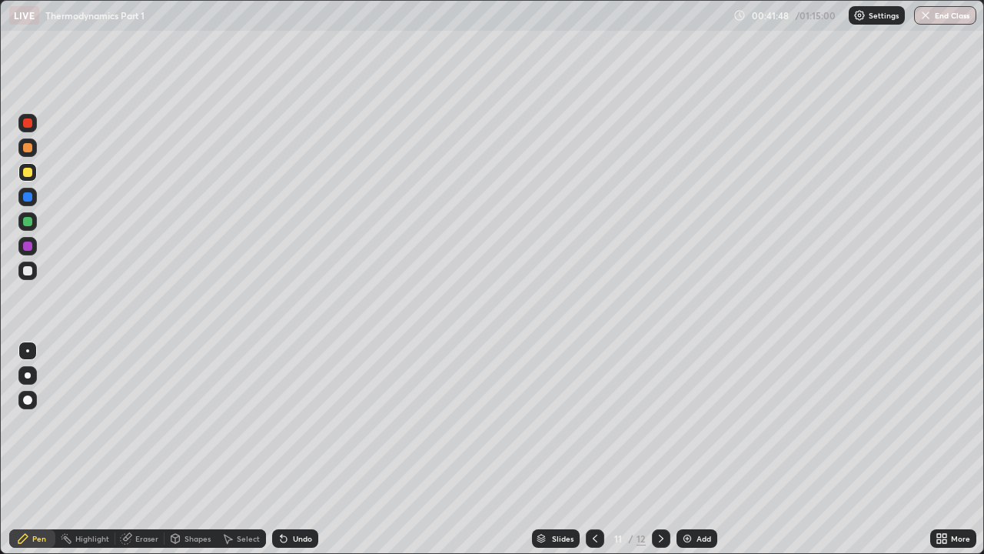
click at [142, 423] on div "Eraser" at bounding box center [146, 538] width 23 height 8
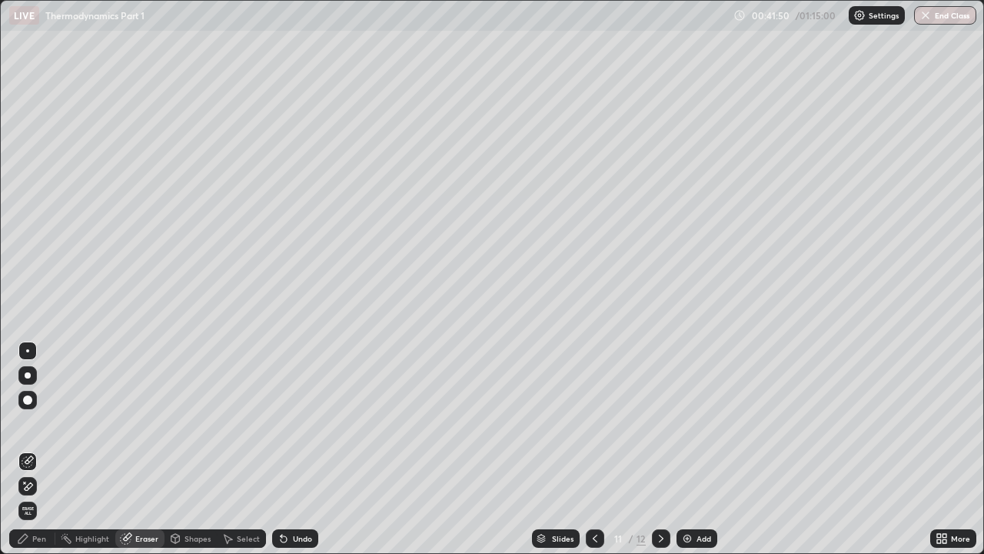
click at [39, 423] on div "Pen" at bounding box center [39, 538] width 14 height 8
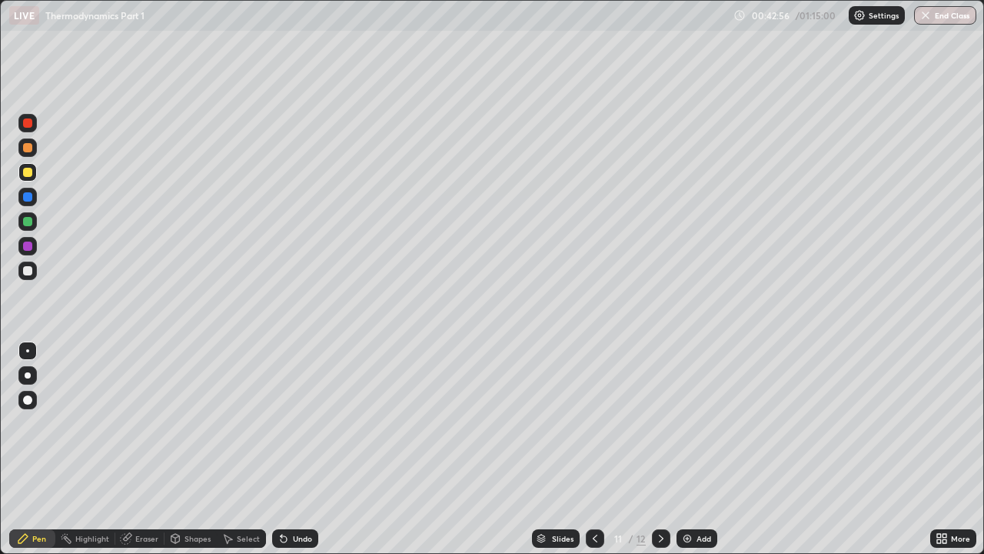
click at [96, 423] on div "Highlight" at bounding box center [92, 538] width 34 height 8
click at [131, 423] on icon at bounding box center [126, 538] width 12 height 12
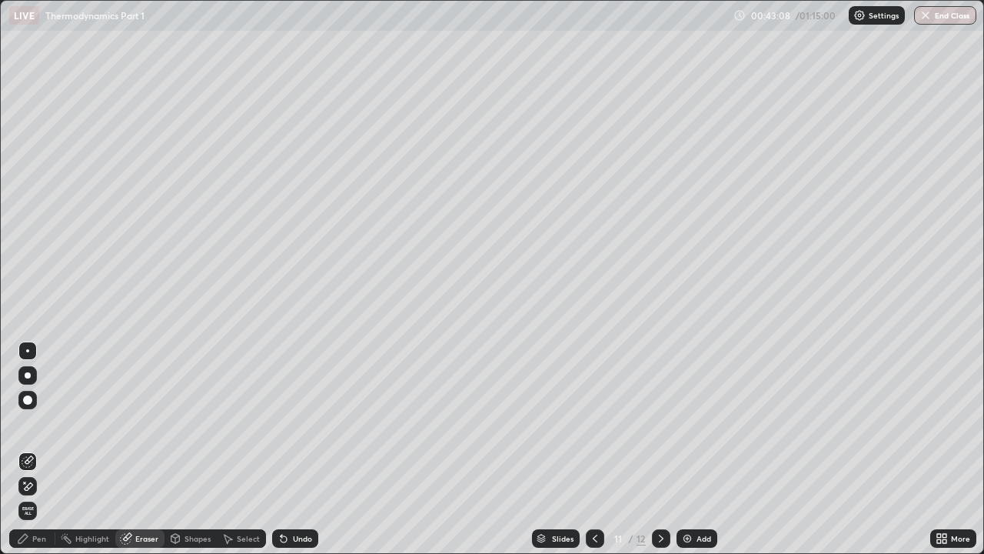
click at [44, 423] on div "Pen" at bounding box center [39, 538] width 14 height 8
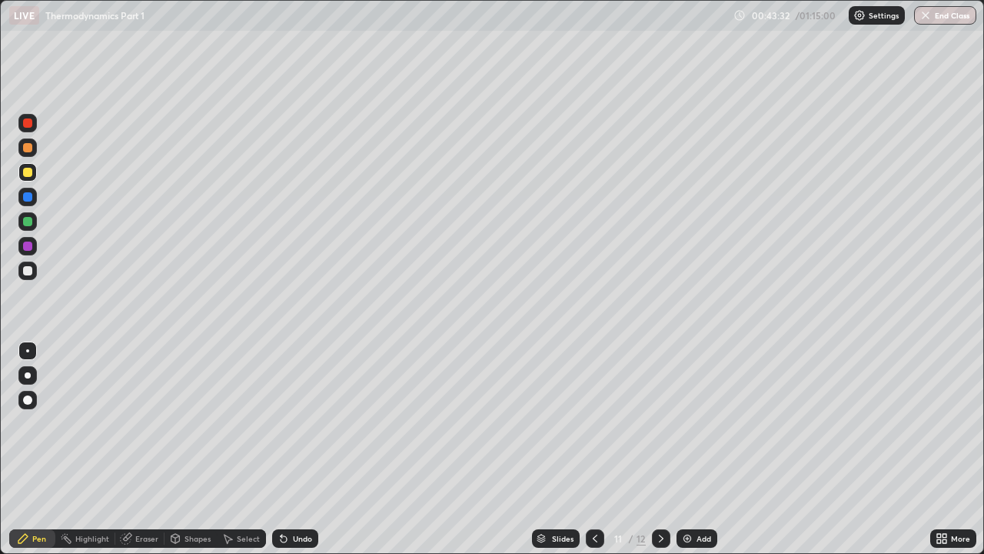
click at [148, 423] on div "Eraser" at bounding box center [146, 538] width 23 height 8
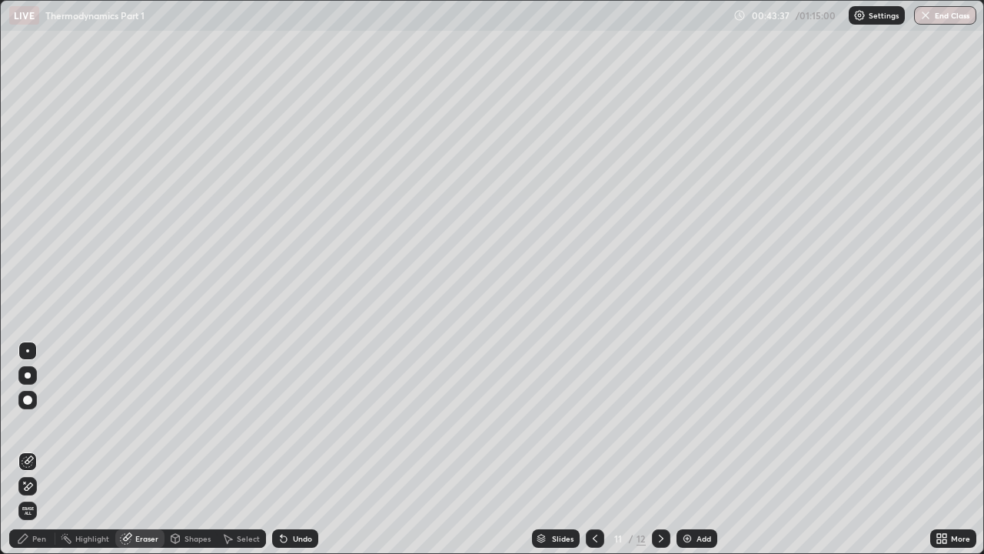
click at [45, 423] on div "Pen" at bounding box center [39, 538] width 14 height 8
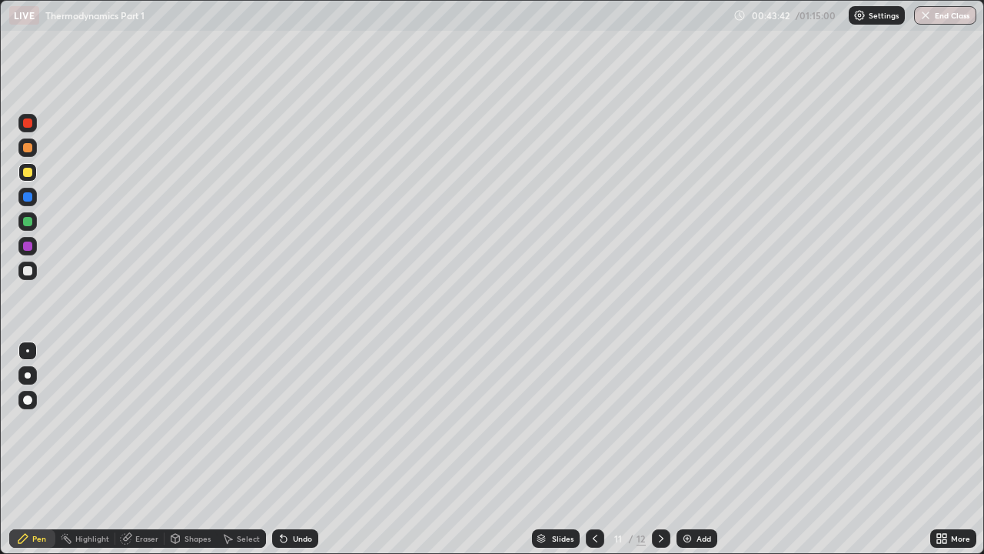
click at [151, 423] on div "Eraser" at bounding box center [146, 538] width 23 height 8
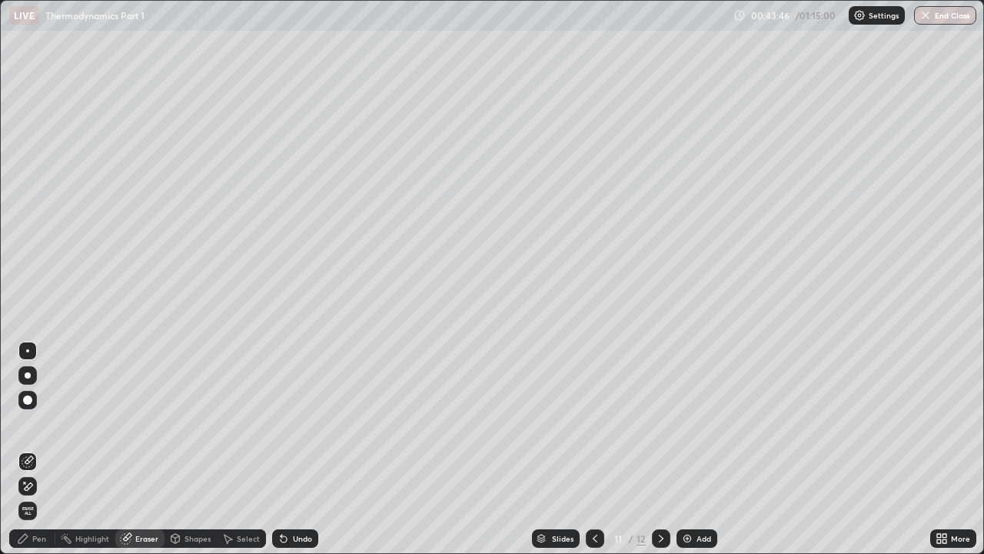
click at [42, 423] on div "Pen" at bounding box center [39, 538] width 14 height 8
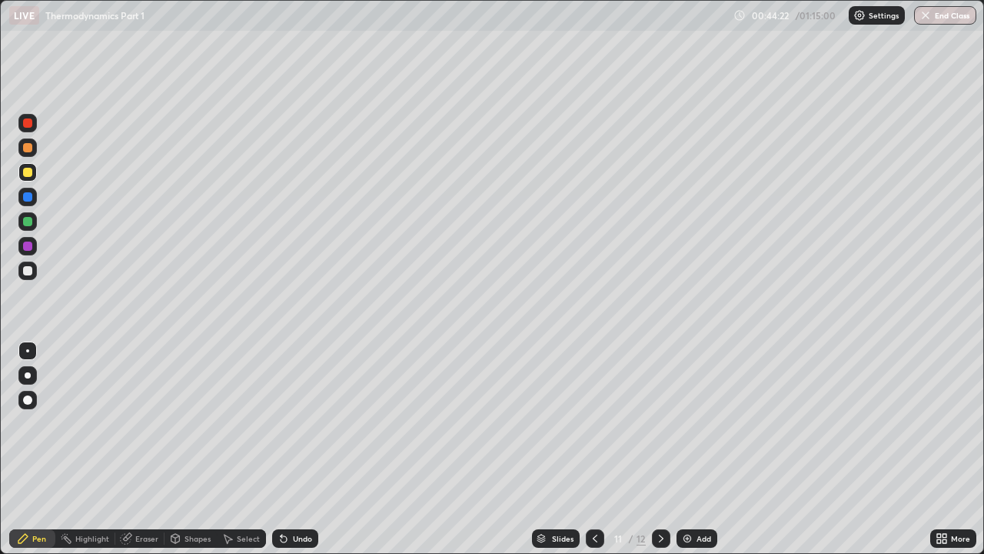
click at [145, 423] on div "Eraser" at bounding box center [146, 538] width 23 height 8
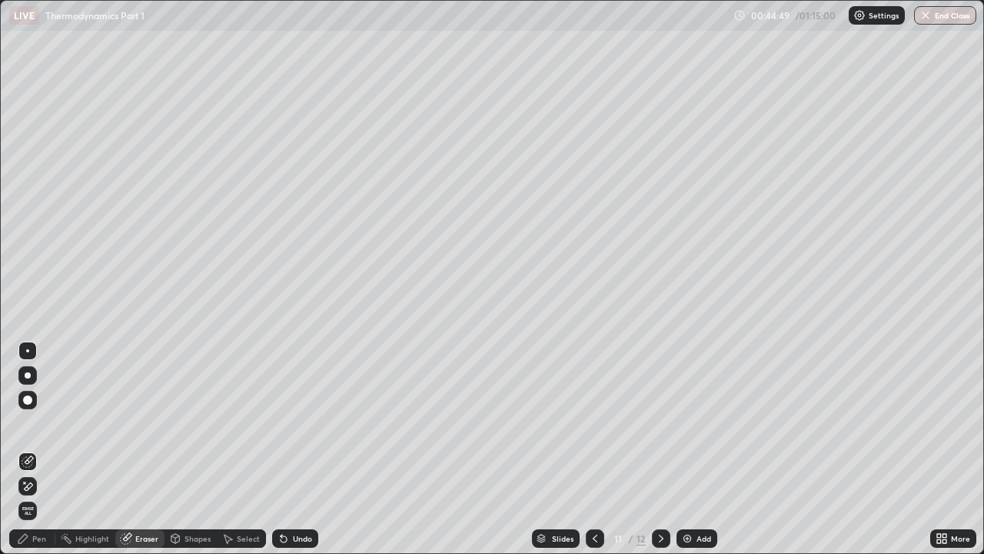
click at [40, 423] on div "Pen" at bounding box center [39, 538] width 14 height 8
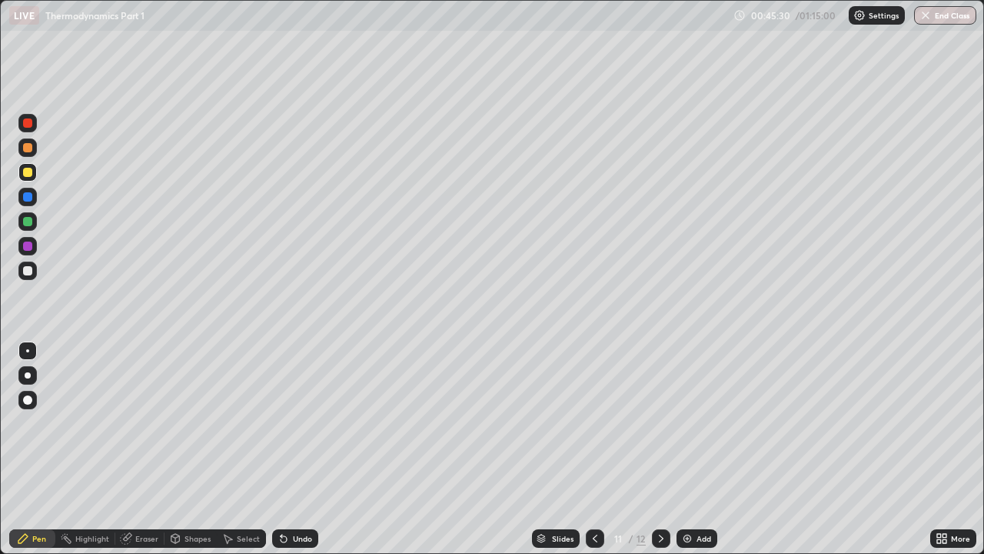
click at [302, 423] on div "Undo" at bounding box center [302, 538] width 19 height 8
click at [293, 423] on div "Undo" at bounding box center [302, 538] width 19 height 8
click at [293, 423] on div "Undo" at bounding box center [295, 538] width 46 height 18
click at [295, 423] on div "Undo" at bounding box center [302, 538] width 19 height 8
click at [291, 423] on div "Undo" at bounding box center [295, 538] width 46 height 18
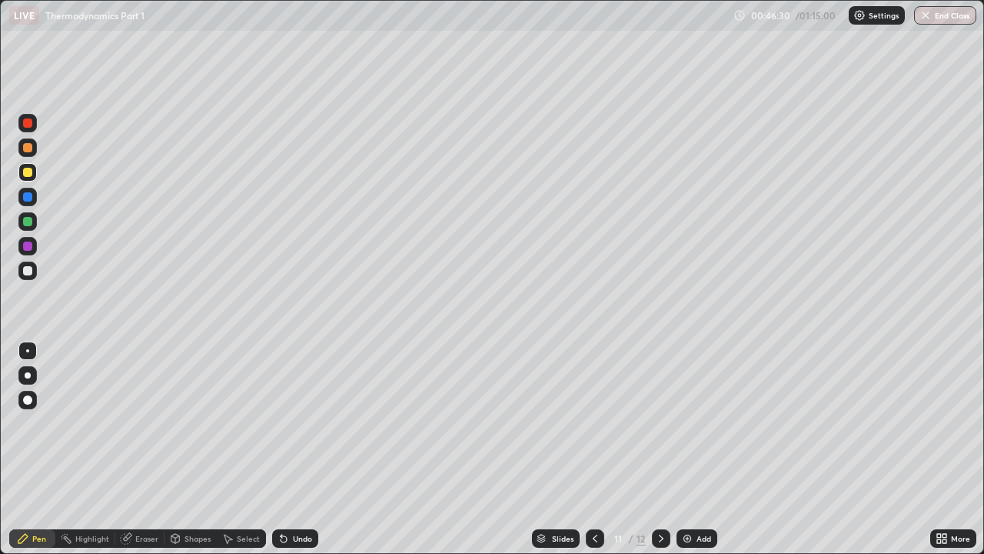
click at [291, 423] on div "Undo" at bounding box center [295, 538] width 46 height 18
click at [296, 423] on div "Undo" at bounding box center [295, 538] width 46 height 18
click at [293, 423] on div "Undo" at bounding box center [295, 538] width 46 height 18
click at [295, 423] on div "Undo" at bounding box center [302, 538] width 19 height 8
click at [293, 423] on div "Undo" at bounding box center [295, 538] width 46 height 18
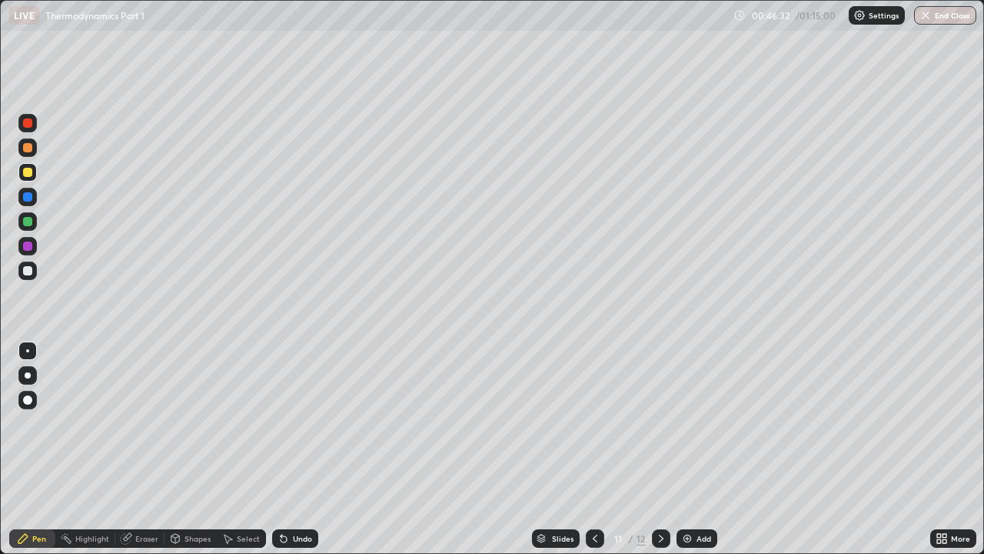
click at [293, 423] on div "Undo" at bounding box center [295, 538] width 46 height 18
click at [290, 423] on div "Undo" at bounding box center [295, 538] width 46 height 18
click at [288, 423] on div "Undo" at bounding box center [295, 538] width 46 height 18
click at [295, 423] on div "Undo" at bounding box center [302, 538] width 19 height 8
click at [290, 423] on div "Undo" at bounding box center [295, 538] width 46 height 18
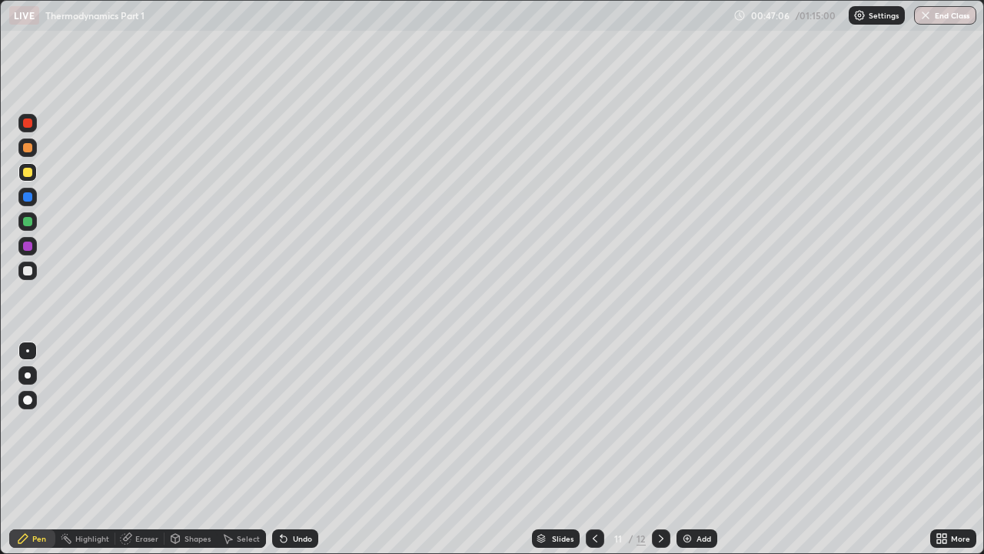
click at [290, 423] on div "Undo" at bounding box center [295, 538] width 46 height 18
click at [288, 423] on icon at bounding box center [284, 538] width 12 height 12
click at [288, 423] on div "Undo" at bounding box center [295, 538] width 46 height 18
click at [293, 423] on div "Undo" at bounding box center [302, 538] width 19 height 8
click at [291, 423] on div "Undo" at bounding box center [295, 538] width 46 height 18
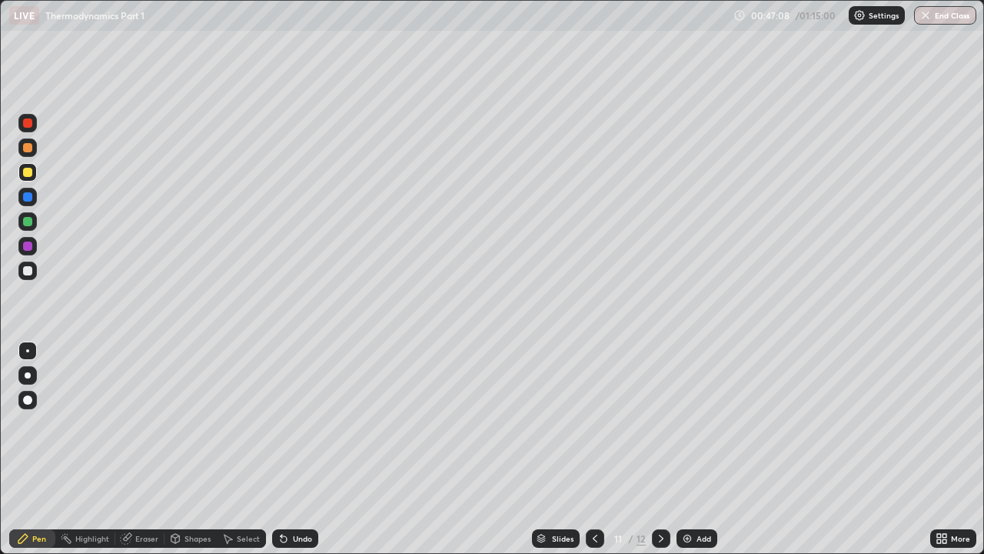
click at [290, 423] on div "Undo" at bounding box center [295, 538] width 46 height 18
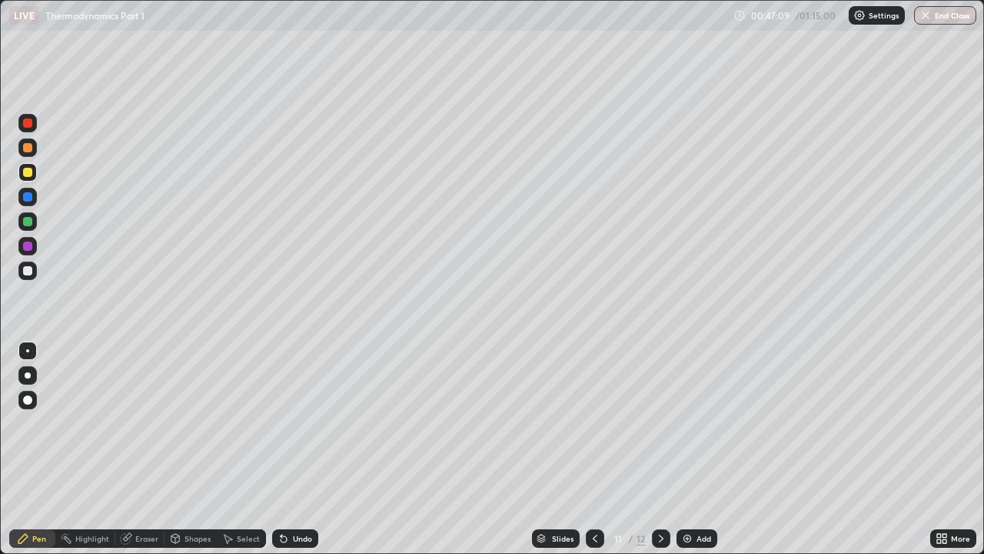
click at [291, 423] on div "Undo" at bounding box center [295, 538] width 46 height 18
click at [694, 423] on div "Add" at bounding box center [697, 538] width 41 height 18
click at [293, 423] on div "Undo" at bounding box center [302, 538] width 19 height 8
click at [294, 423] on div "Undo" at bounding box center [302, 538] width 19 height 8
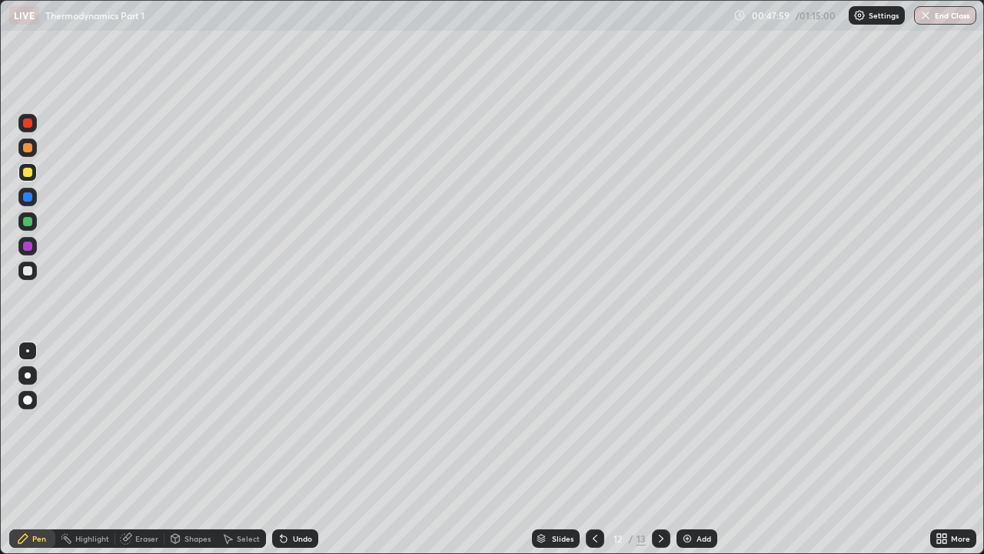
click at [287, 423] on icon at bounding box center [284, 538] width 12 height 12
click at [293, 423] on div "Undo" at bounding box center [302, 538] width 19 height 8
click at [293, 423] on div "Undo" at bounding box center [295, 538] width 46 height 18
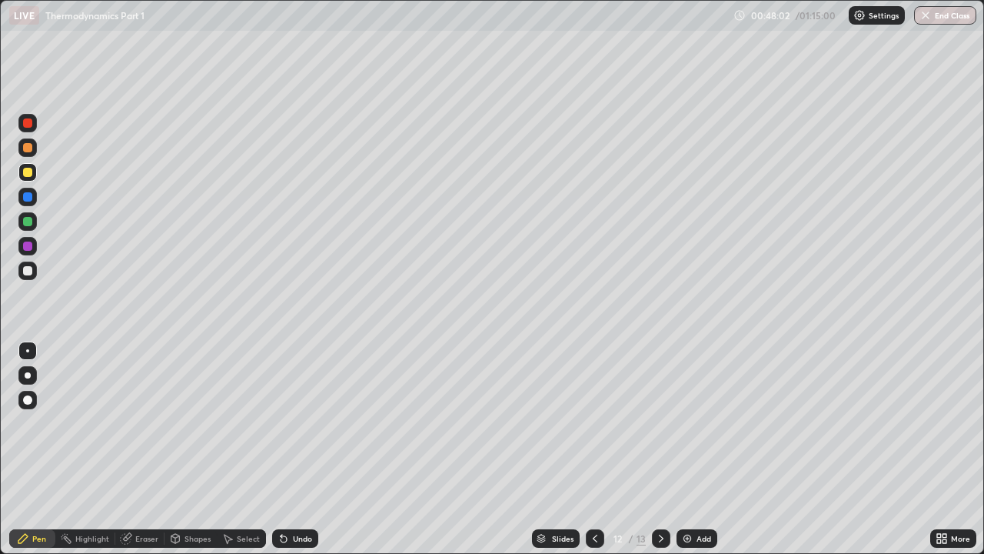
click at [293, 423] on div "Undo" at bounding box center [302, 538] width 19 height 8
click at [294, 423] on div "Undo" at bounding box center [295, 538] width 46 height 18
click at [293, 423] on div "Undo" at bounding box center [295, 538] width 46 height 18
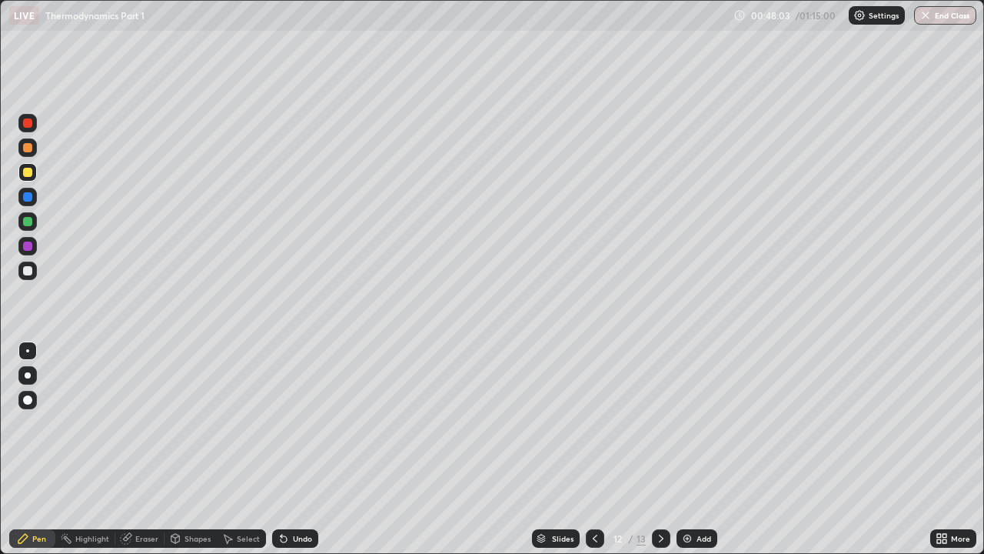
click at [293, 423] on div "Undo" at bounding box center [295, 538] width 46 height 18
click at [291, 423] on div "Undo" at bounding box center [295, 538] width 46 height 18
click at [290, 423] on div "Undo" at bounding box center [295, 538] width 46 height 18
click at [288, 423] on div "Undo" at bounding box center [295, 538] width 46 height 18
click at [293, 423] on div "Undo" at bounding box center [302, 538] width 19 height 8
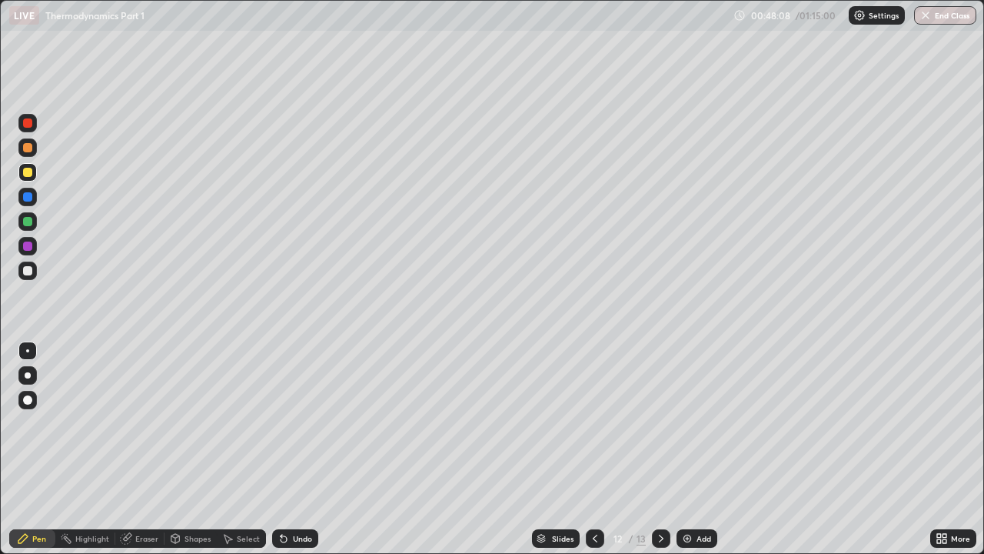
click at [291, 423] on div "Undo" at bounding box center [295, 538] width 46 height 18
click at [287, 423] on icon at bounding box center [284, 538] width 12 height 12
click at [290, 423] on div "Undo" at bounding box center [295, 538] width 46 height 18
click at [291, 423] on div "Undo" at bounding box center [295, 538] width 46 height 18
click at [290, 423] on div "Undo" at bounding box center [295, 538] width 46 height 18
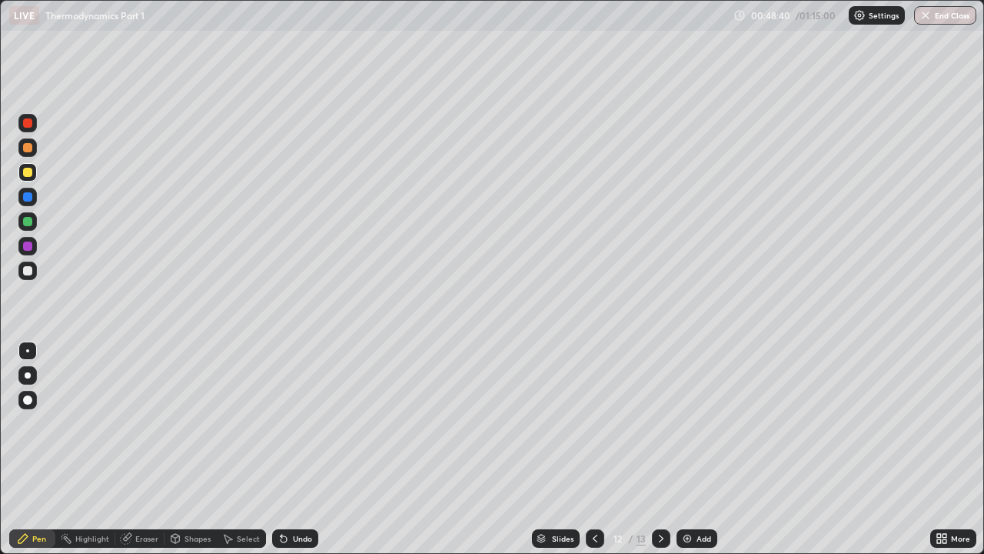
click at [293, 423] on div "Undo" at bounding box center [302, 538] width 19 height 8
click at [149, 423] on div "Eraser" at bounding box center [146, 538] width 23 height 8
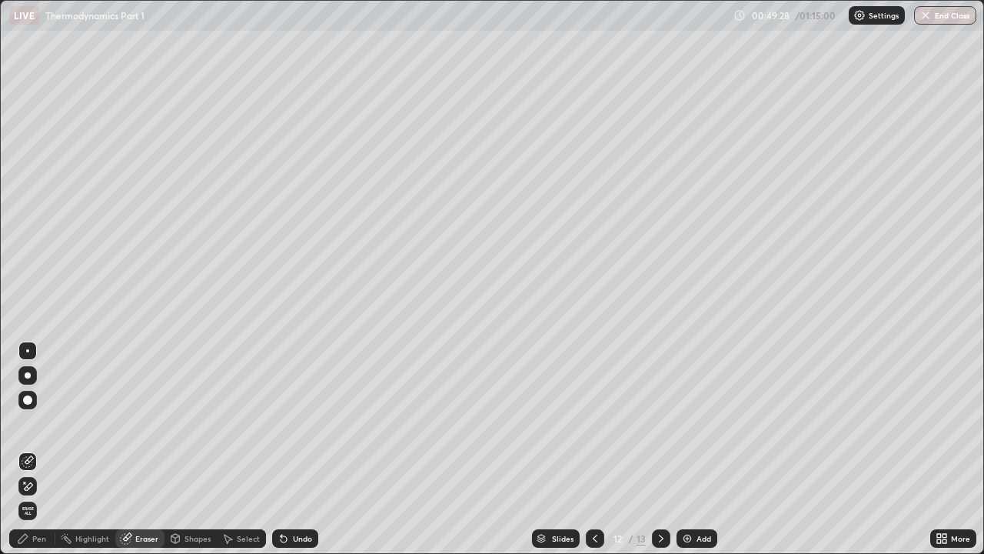
click at [26, 403] on div at bounding box center [27, 399] width 9 height 9
click at [41, 423] on div "Pen" at bounding box center [32, 538] width 46 height 18
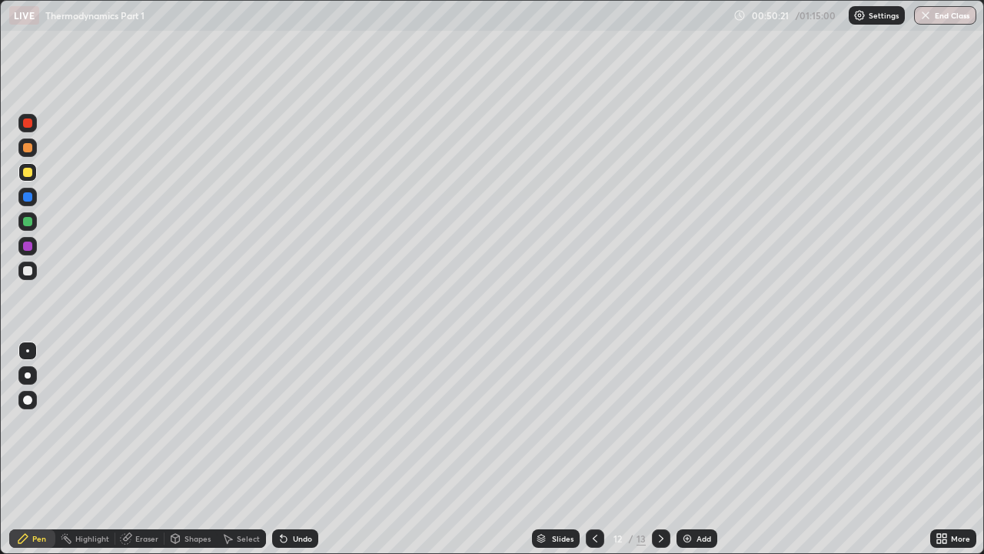
click at [688, 423] on img at bounding box center [687, 538] width 12 height 12
click at [594, 423] on icon at bounding box center [595, 538] width 12 height 12
click at [681, 423] on img at bounding box center [687, 538] width 12 height 12
click at [658, 423] on icon at bounding box center [661, 538] width 12 height 12
click at [598, 423] on div at bounding box center [595, 538] width 18 height 18
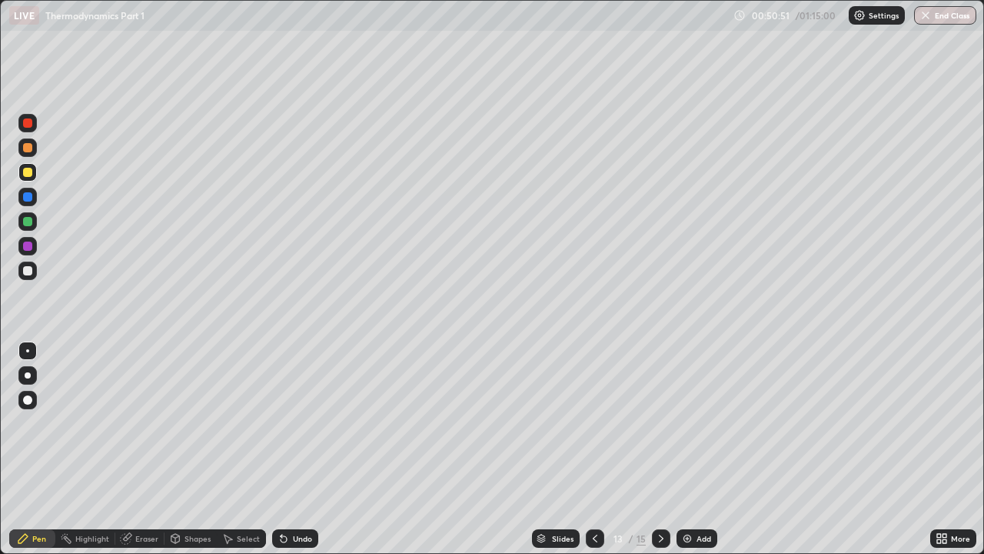
click at [594, 423] on icon at bounding box center [595, 538] width 12 height 12
click at [660, 423] on icon at bounding box center [661, 538] width 12 height 12
click at [146, 423] on div "Eraser" at bounding box center [146, 538] width 23 height 8
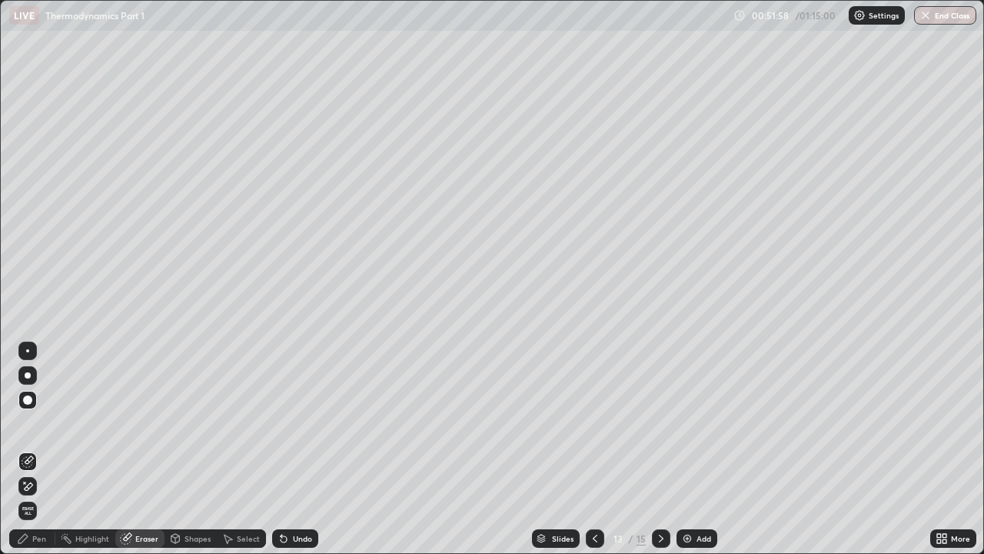
click at [151, 423] on div "Eraser" at bounding box center [146, 538] width 23 height 8
click at [36, 423] on div "Pen" at bounding box center [39, 538] width 14 height 8
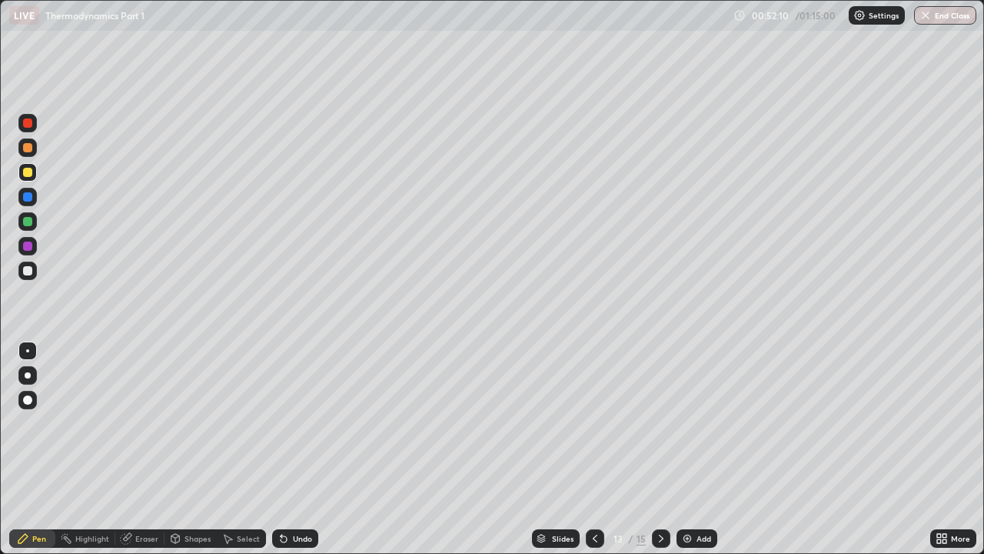
click at [131, 423] on icon at bounding box center [126, 538] width 12 height 12
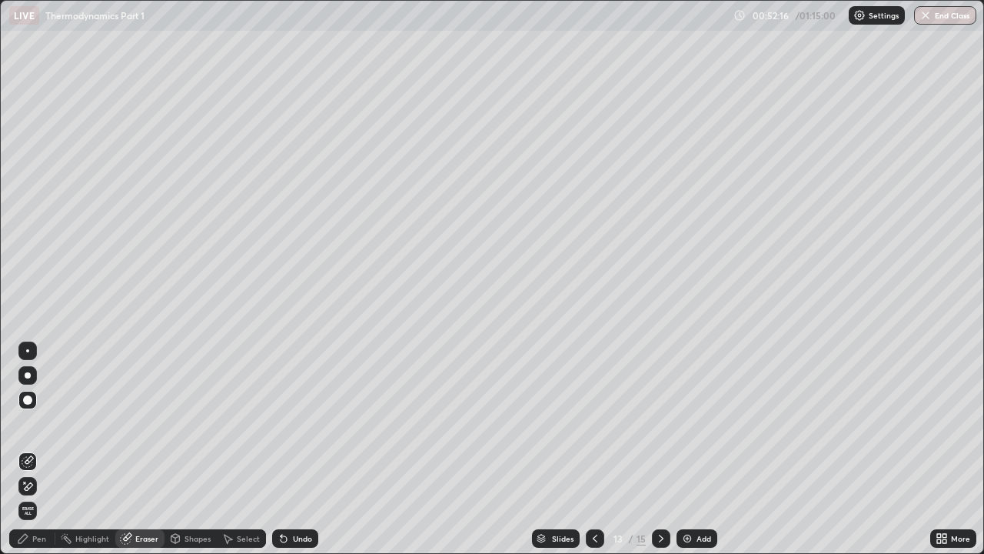
click at [32, 423] on div "Pen" at bounding box center [39, 538] width 14 height 8
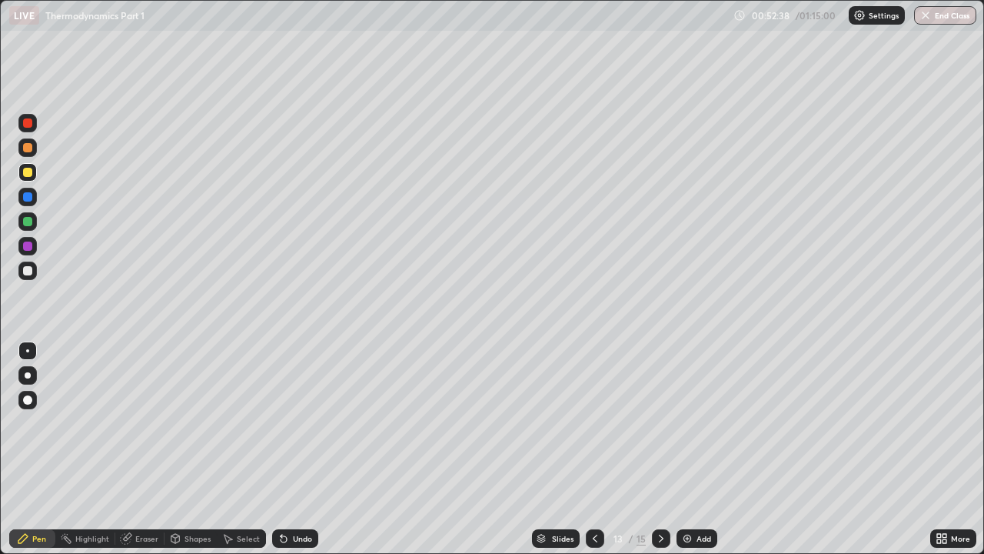
click at [128, 423] on icon at bounding box center [127, 537] width 8 height 8
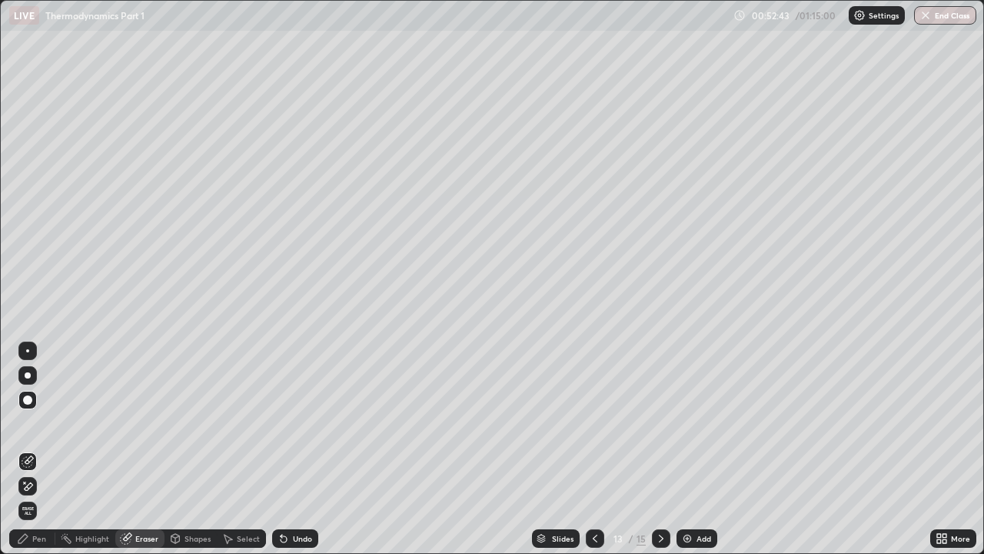
click at [35, 423] on div "Pen" at bounding box center [39, 538] width 14 height 8
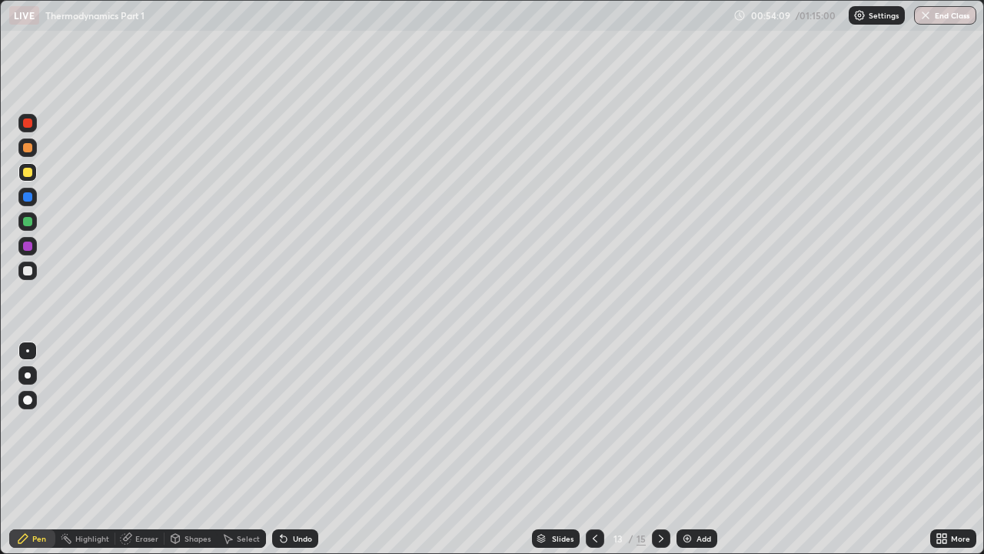
click at [701, 423] on div "Add" at bounding box center [704, 538] width 15 height 8
click at [136, 423] on div "Eraser" at bounding box center [146, 538] width 23 height 8
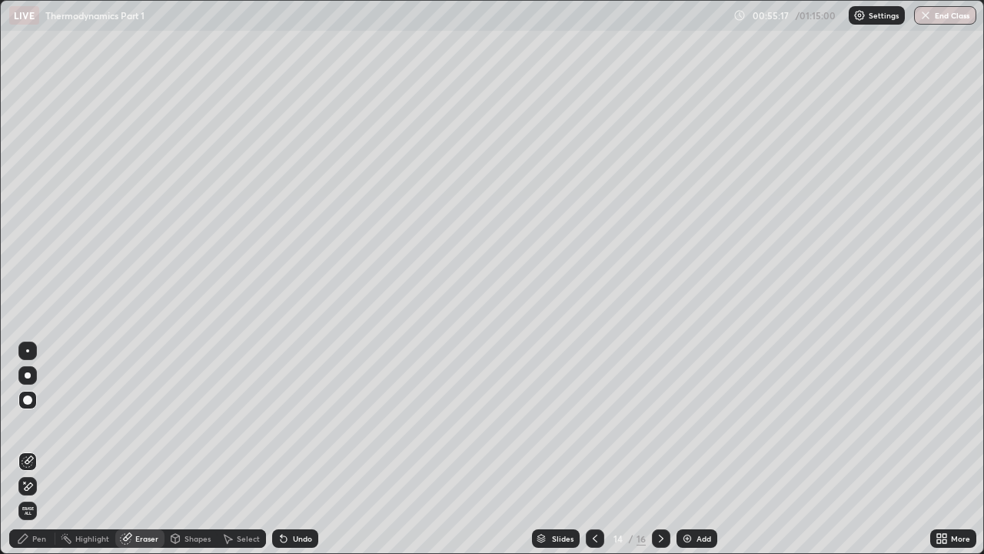
click at [38, 423] on div "Pen" at bounding box center [39, 538] width 14 height 8
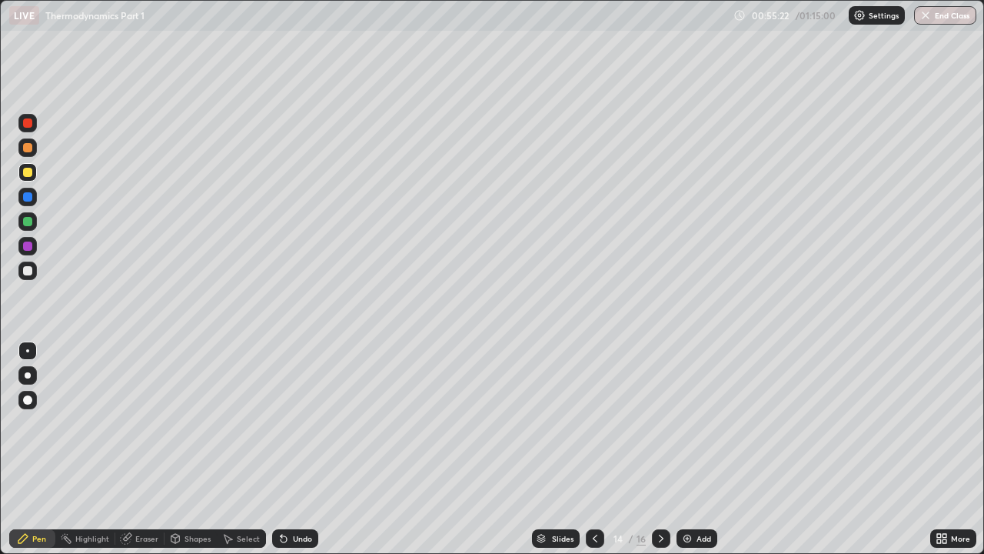
click at [132, 423] on div "Eraser" at bounding box center [139, 538] width 49 height 18
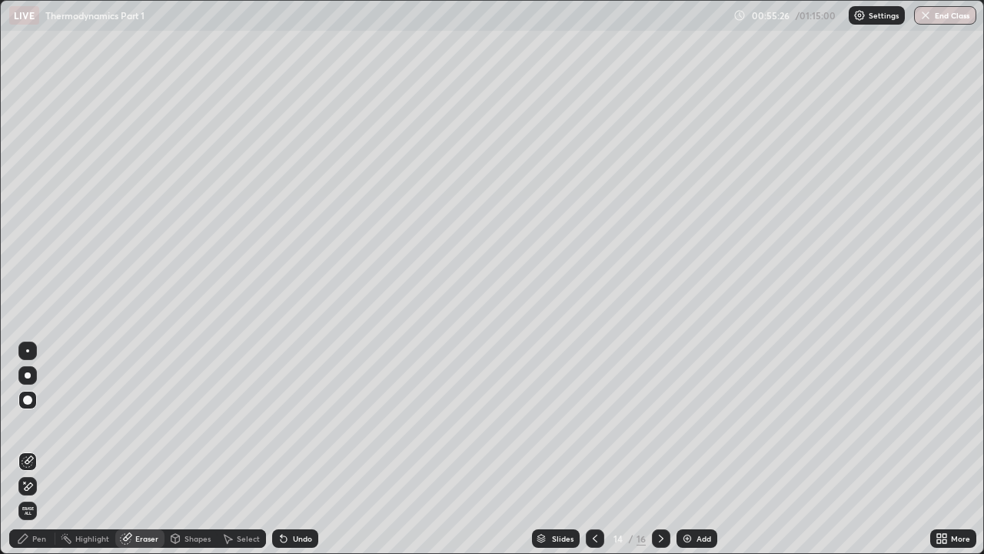
click at [38, 423] on div "Pen" at bounding box center [39, 538] width 14 height 8
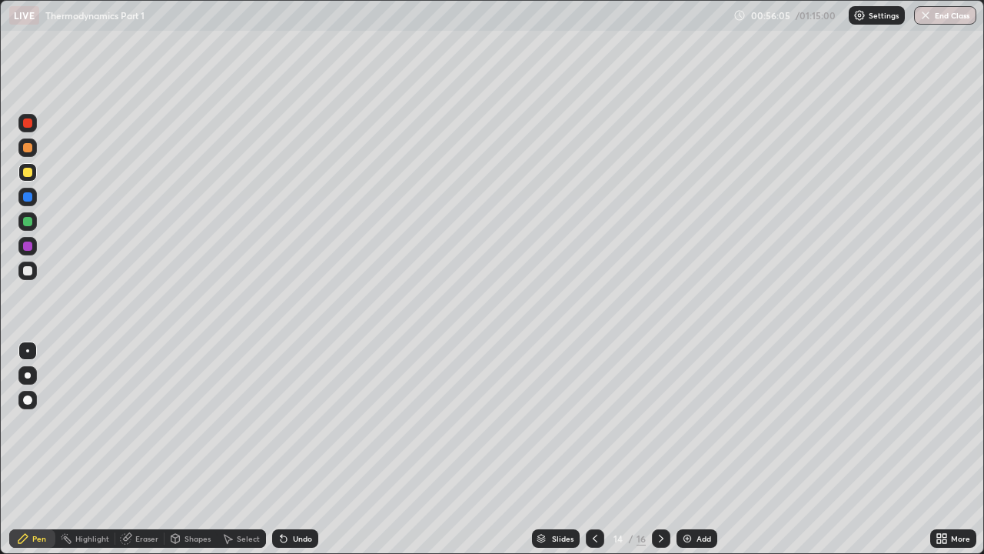
click at [132, 423] on div "Eraser" at bounding box center [139, 538] width 49 height 18
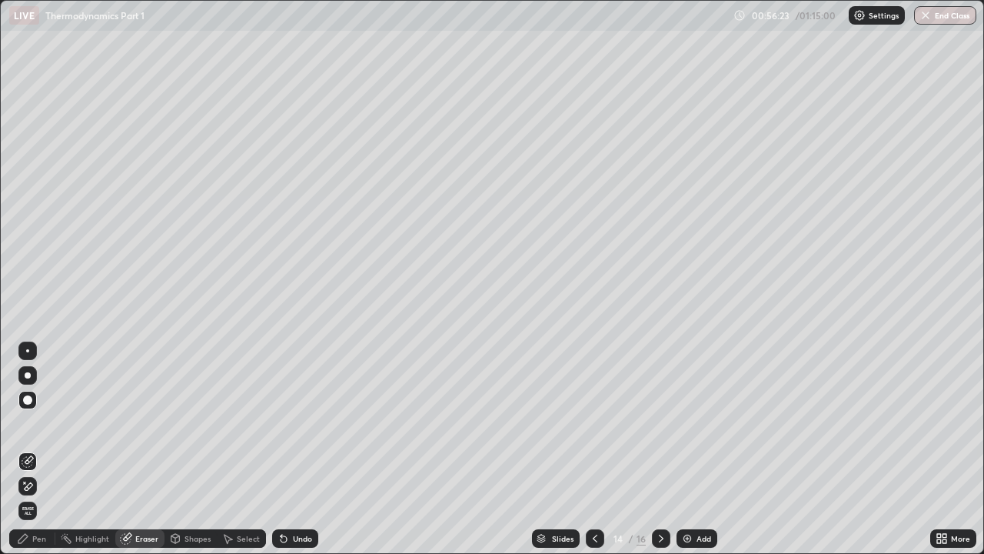
click at [43, 423] on div "Pen" at bounding box center [32, 538] width 46 height 18
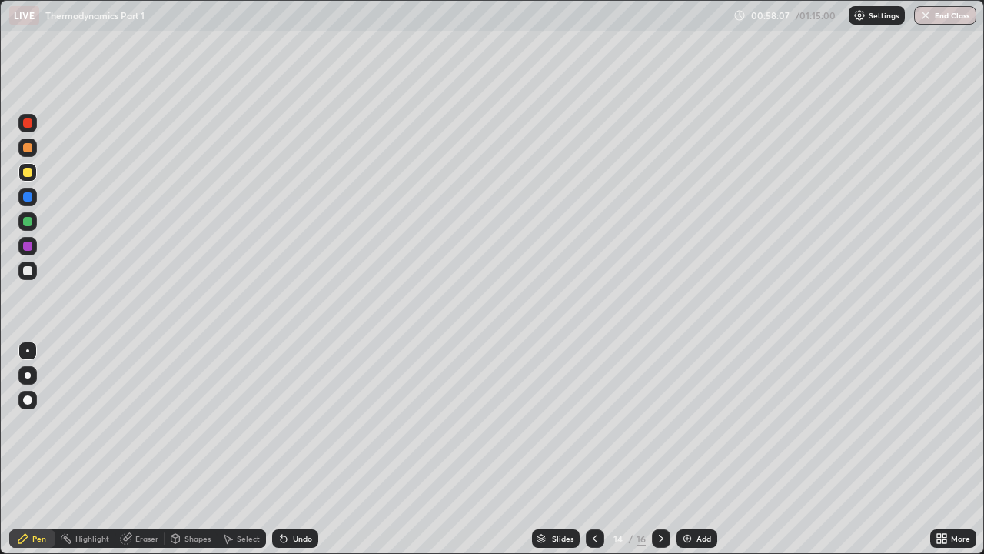
click at [151, 423] on div "Eraser" at bounding box center [146, 538] width 23 height 8
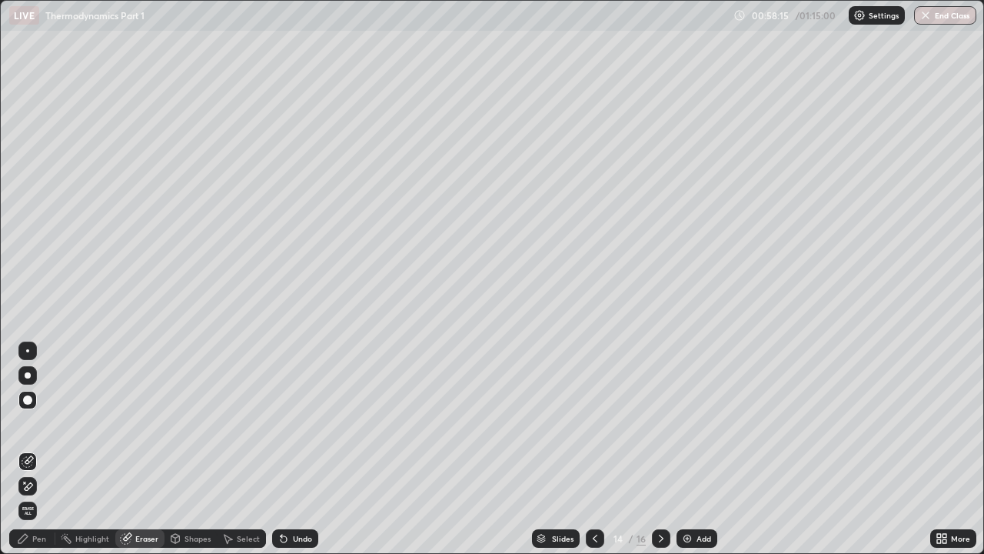
click at [47, 423] on div "Pen" at bounding box center [32, 538] width 46 height 18
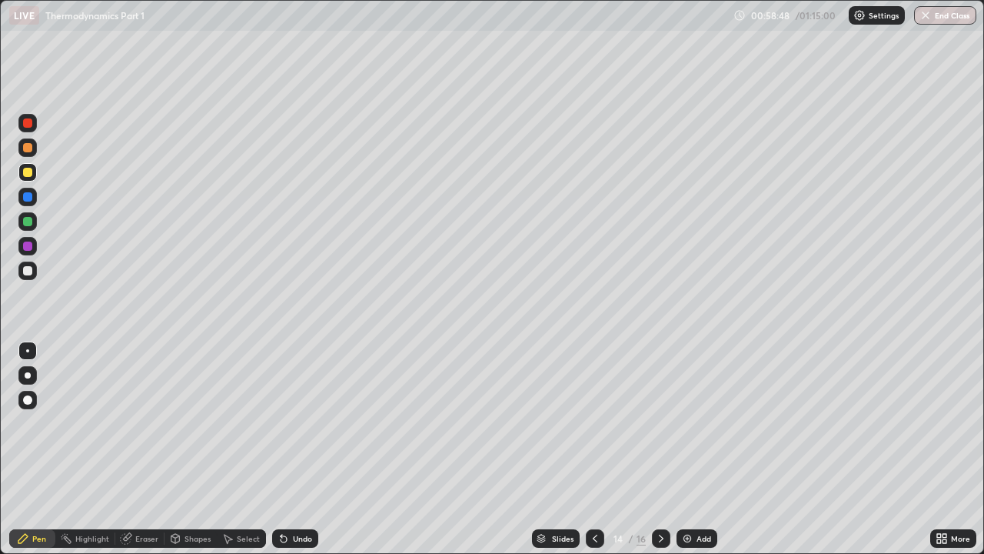
click at [694, 423] on div "Add" at bounding box center [697, 538] width 41 height 18
click at [136, 423] on div "Eraser" at bounding box center [146, 538] width 23 height 8
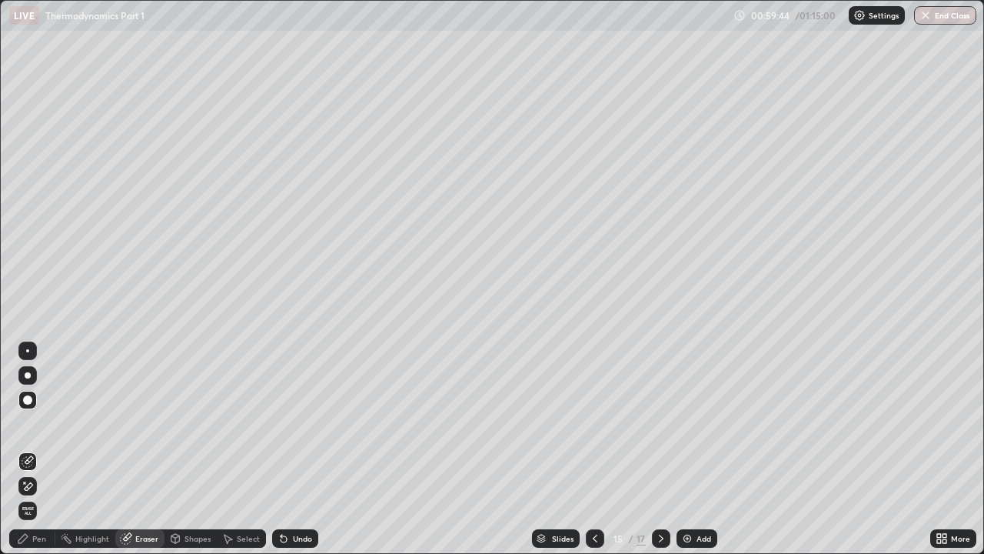
click at [38, 423] on div "Pen" at bounding box center [39, 538] width 14 height 8
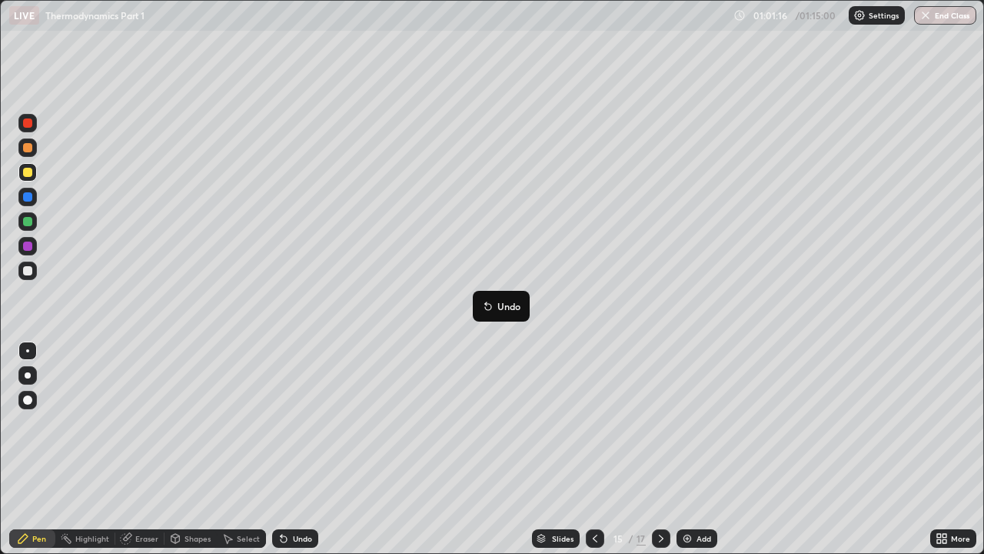
click at [480, 309] on button "Undo" at bounding box center [501, 306] width 45 height 18
click at [297, 423] on div "Undo" at bounding box center [302, 538] width 19 height 8
click at [293, 423] on div "Undo" at bounding box center [295, 538] width 46 height 18
click at [293, 423] on div "Undo" at bounding box center [302, 538] width 19 height 8
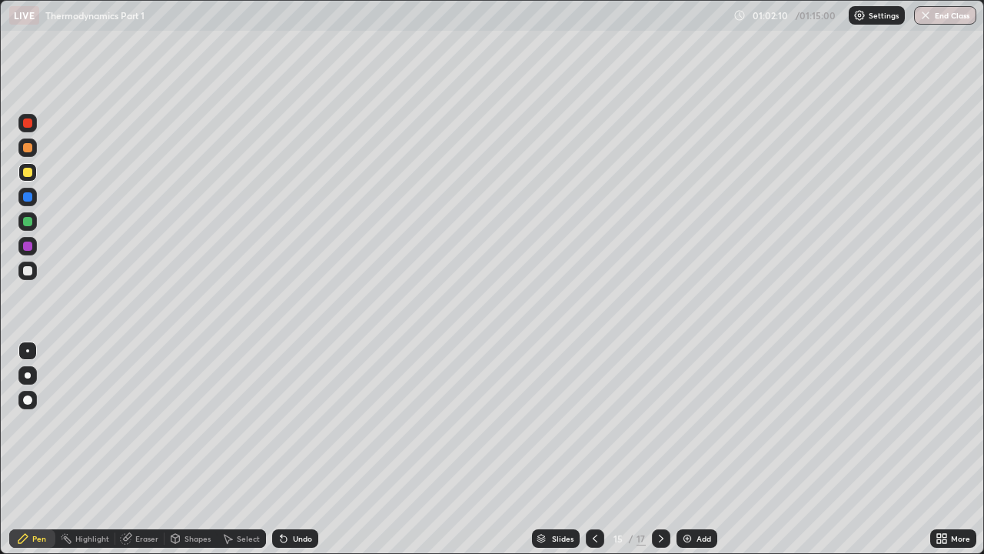
click at [301, 423] on div "Undo" at bounding box center [295, 538] width 46 height 18
click at [299, 423] on div "Undo" at bounding box center [302, 538] width 19 height 8
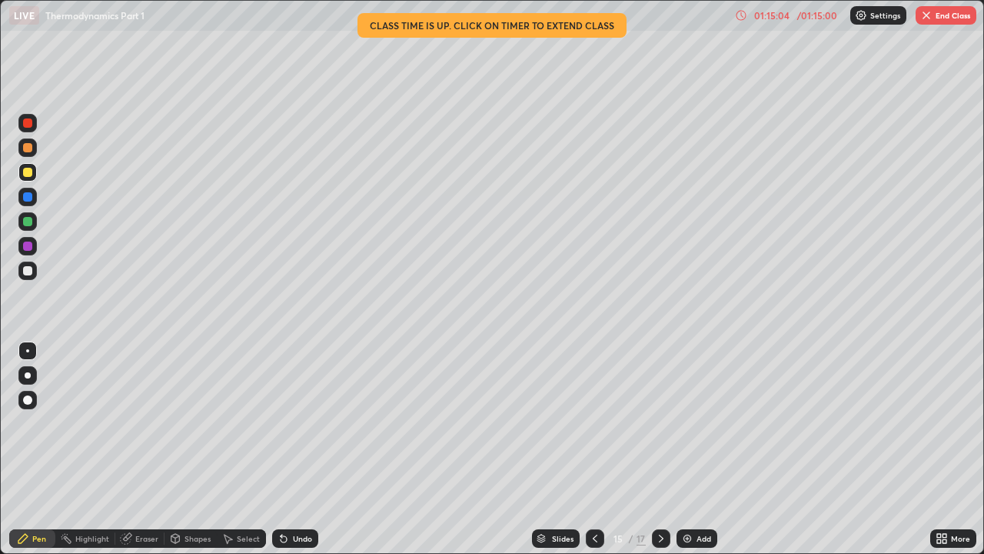
click at [942, 12] on button "End Class" at bounding box center [946, 15] width 61 height 18
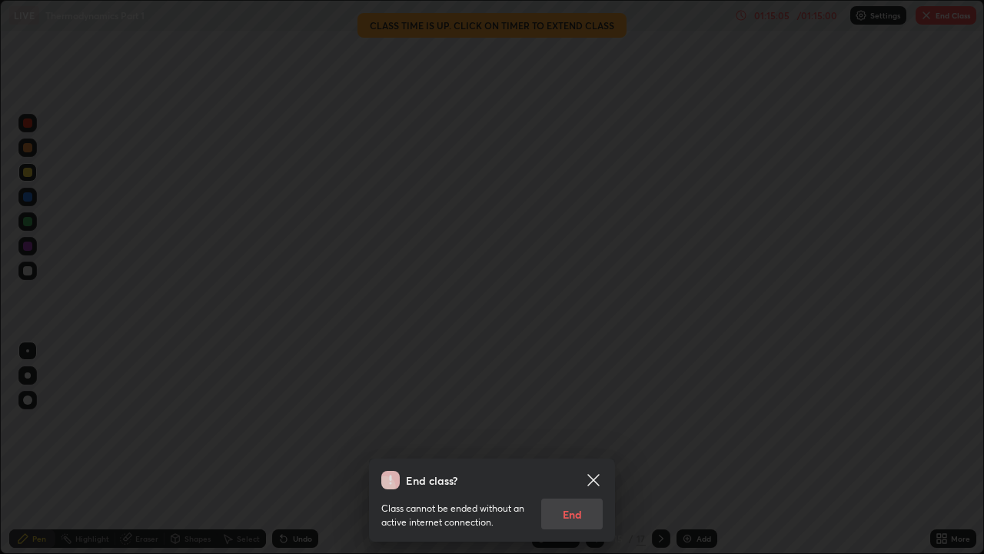
click at [584, 423] on div "Class cannot be ended without an active internet connection. End" at bounding box center [491, 509] width 221 height 40
click at [594, 423] on icon at bounding box center [594, 480] width 12 height 12
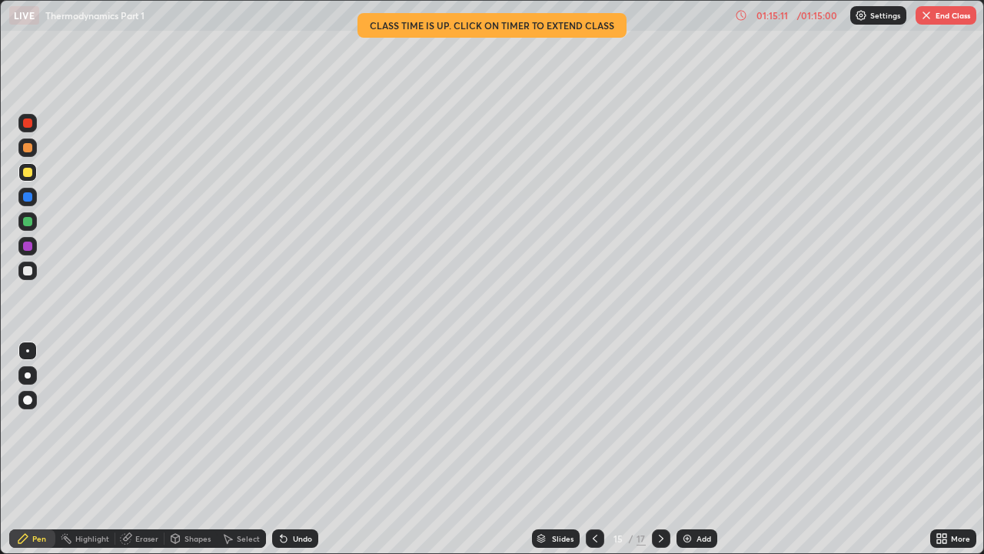
click at [947, 13] on button "End Class" at bounding box center [946, 15] width 61 height 18
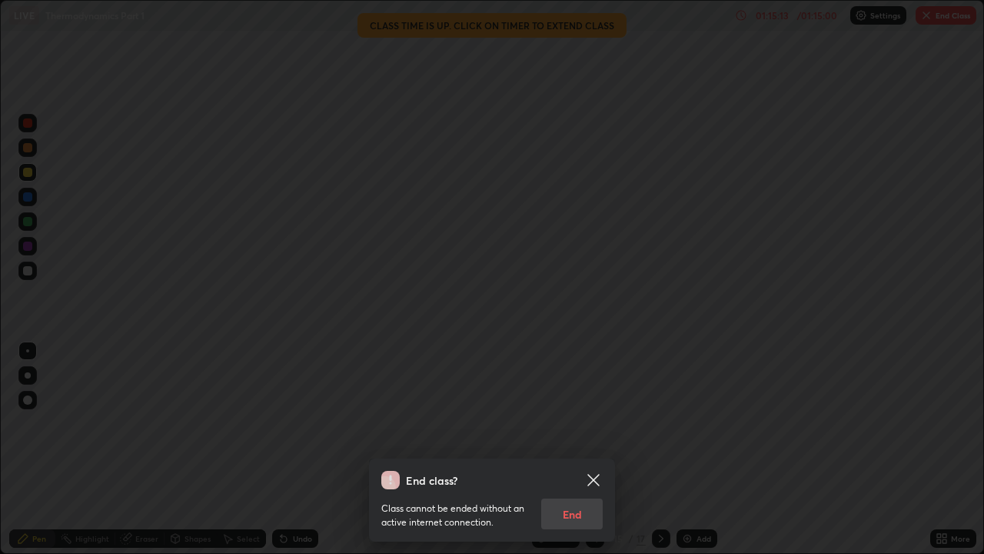
click at [581, 423] on div "Class cannot be ended without an active internet connection. End" at bounding box center [491, 509] width 221 height 40
click at [587, 423] on div "Class cannot be ended without an active internet connection. End" at bounding box center [491, 509] width 221 height 40
click at [598, 423] on icon at bounding box center [593, 480] width 18 height 18
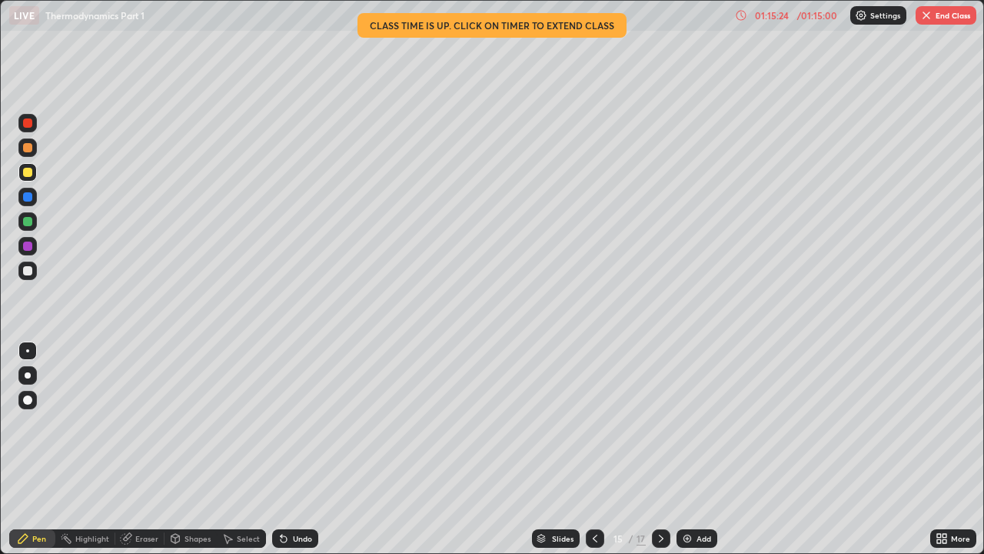
click at [944, 22] on button "End Class" at bounding box center [946, 15] width 61 height 18
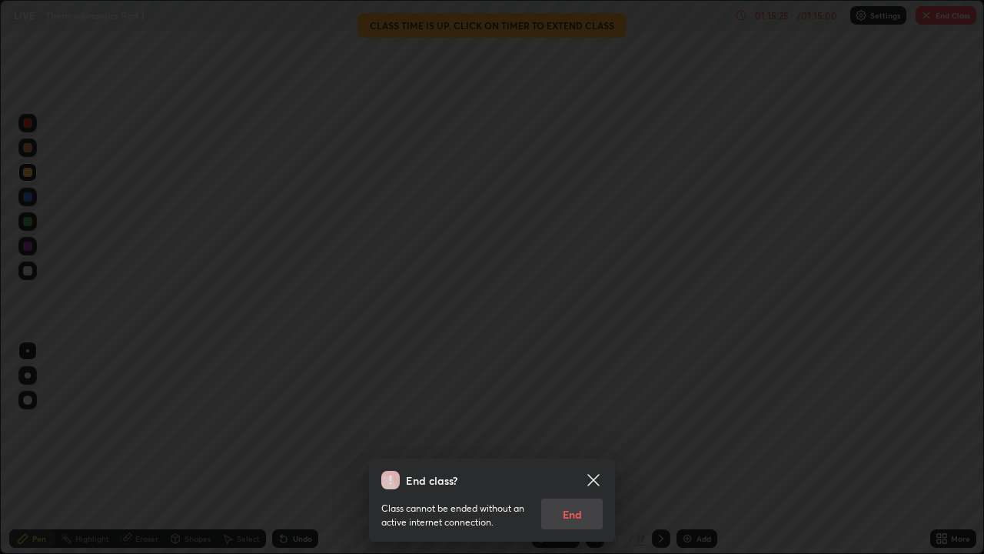
click at [578, 423] on div "Class cannot be ended without an active internet connection. End" at bounding box center [491, 509] width 221 height 40
click at [591, 423] on icon at bounding box center [594, 480] width 12 height 12
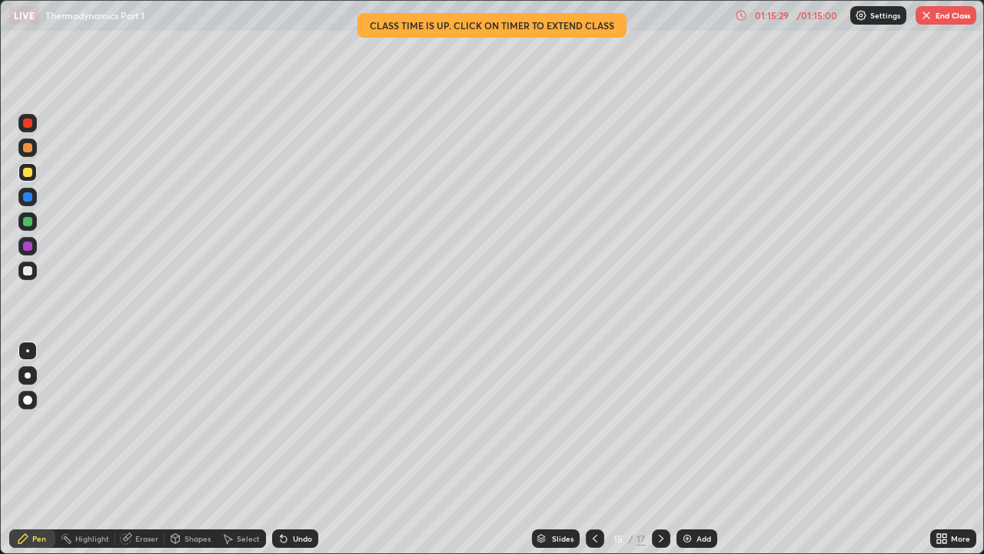
click at [941, 22] on button "End Class" at bounding box center [946, 15] width 61 height 18
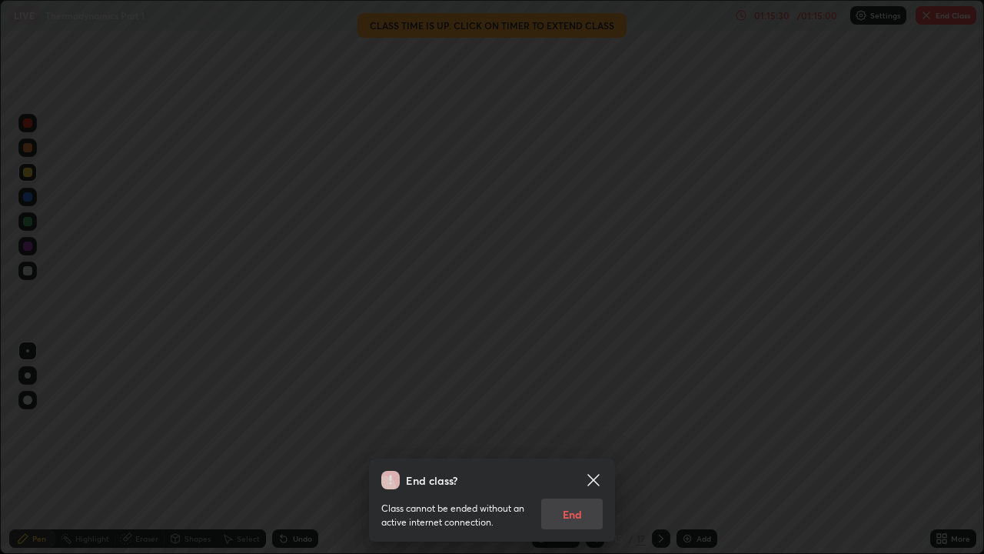
click at [584, 423] on div "Class cannot be ended without an active internet connection. End" at bounding box center [491, 509] width 221 height 40
click at [566, 423] on div "Class cannot be ended without an active internet connection. End" at bounding box center [491, 509] width 221 height 40
click at [595, 423] on icon at bounding box center [593, 480] width 18 height 18
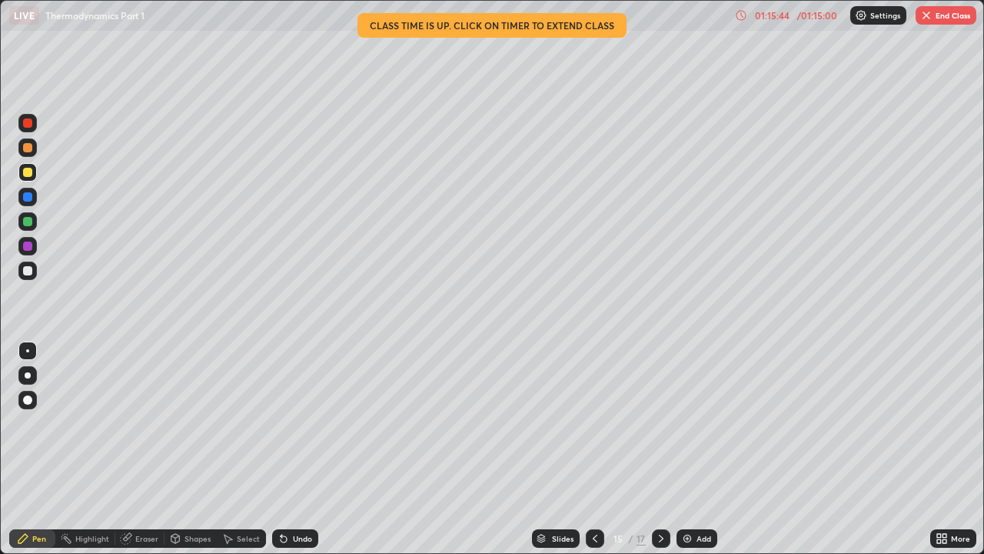
click at [29, 391] on div at bounding box center [27, 400] width 18 height 18
click at [937, 15] on button "End Class" at bounding box center [946, 15] width 61 height 18
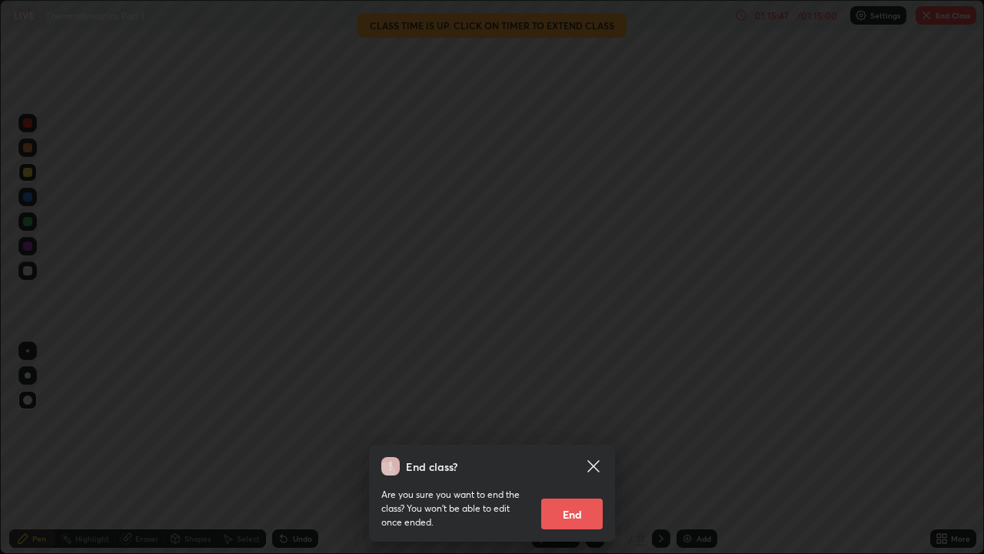
click at [568, 423] on button "End" at bounding box center [572, 513] width 62 height 31
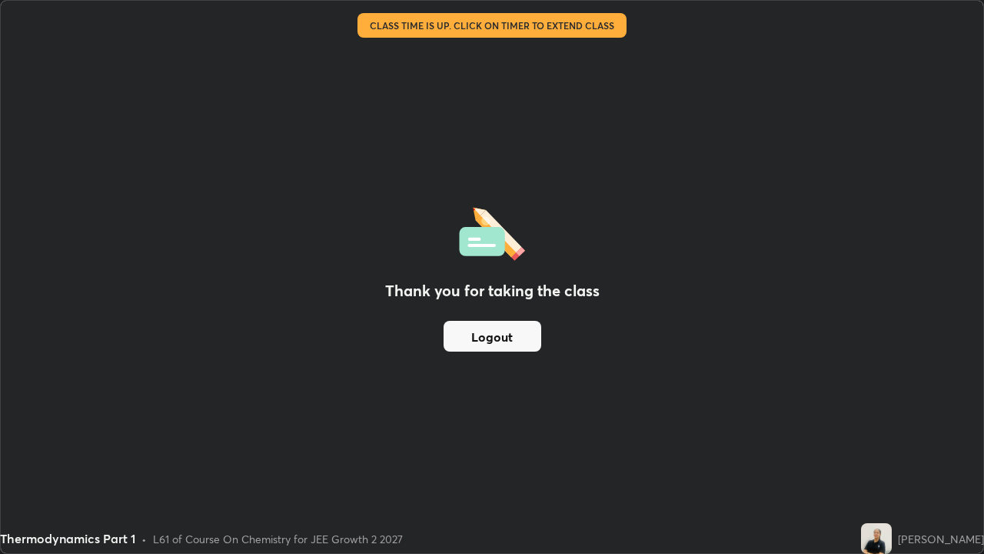
click at [257, 423] on div "Thank you for taking the class Logout" at bounding box center [492, 277] width 983 height 552
